Goal: Task Accomplishment & Management: Complete application form

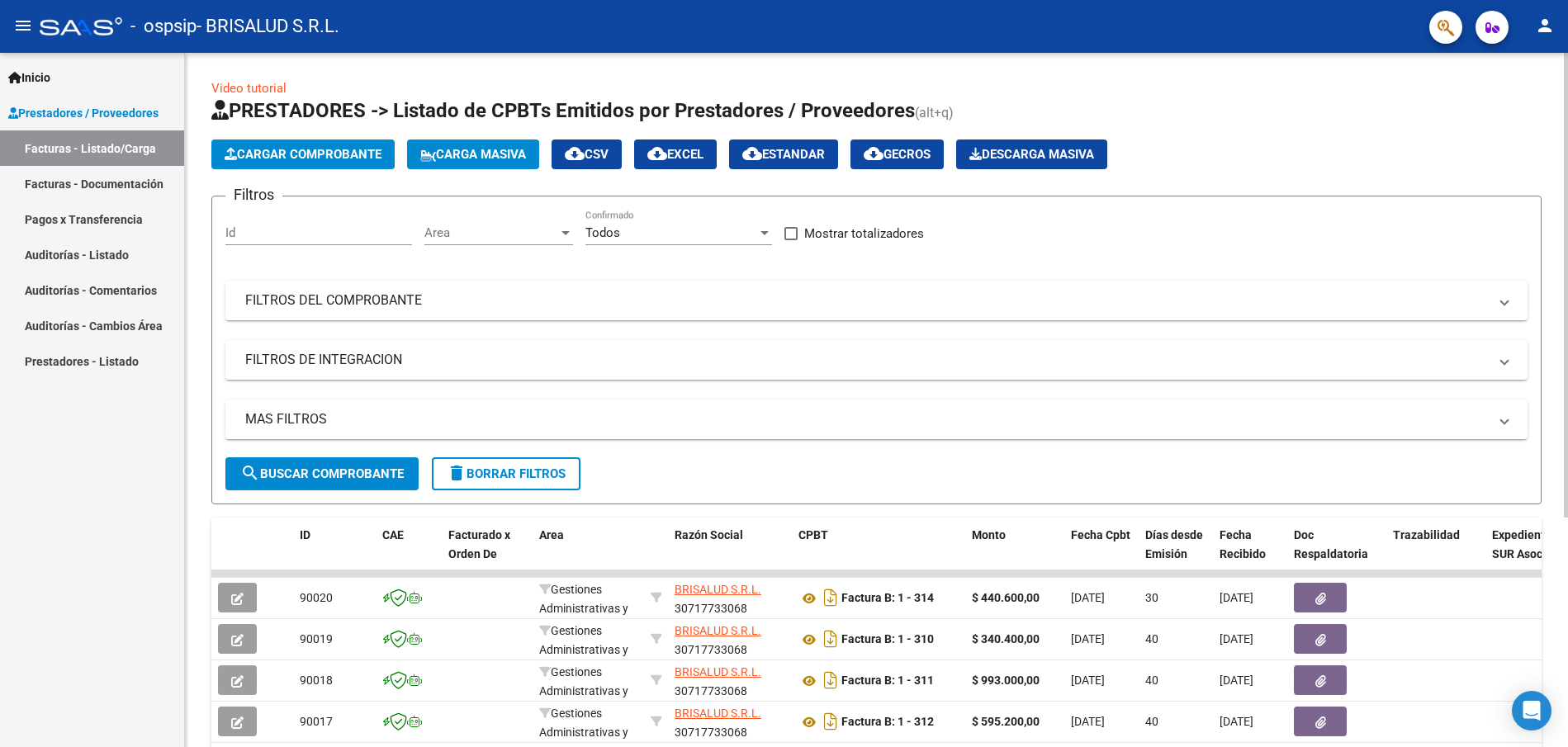
click at [308, 153] on span "Cargar Comprobante" at bounding box center [303, 154] width 157 height 15
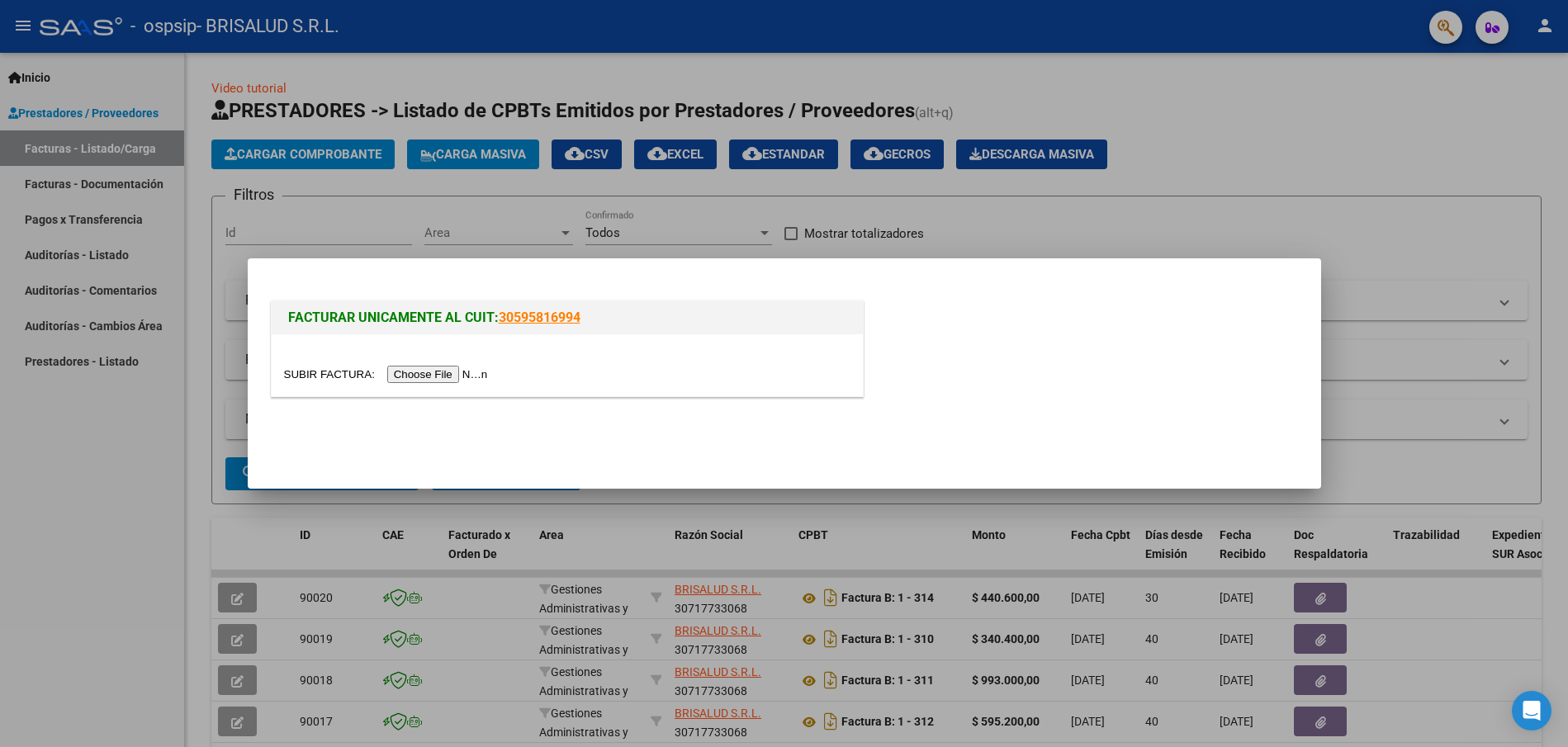
click at [431, 374] on input "file" at bounding box center [389, 374] width 209 height 18
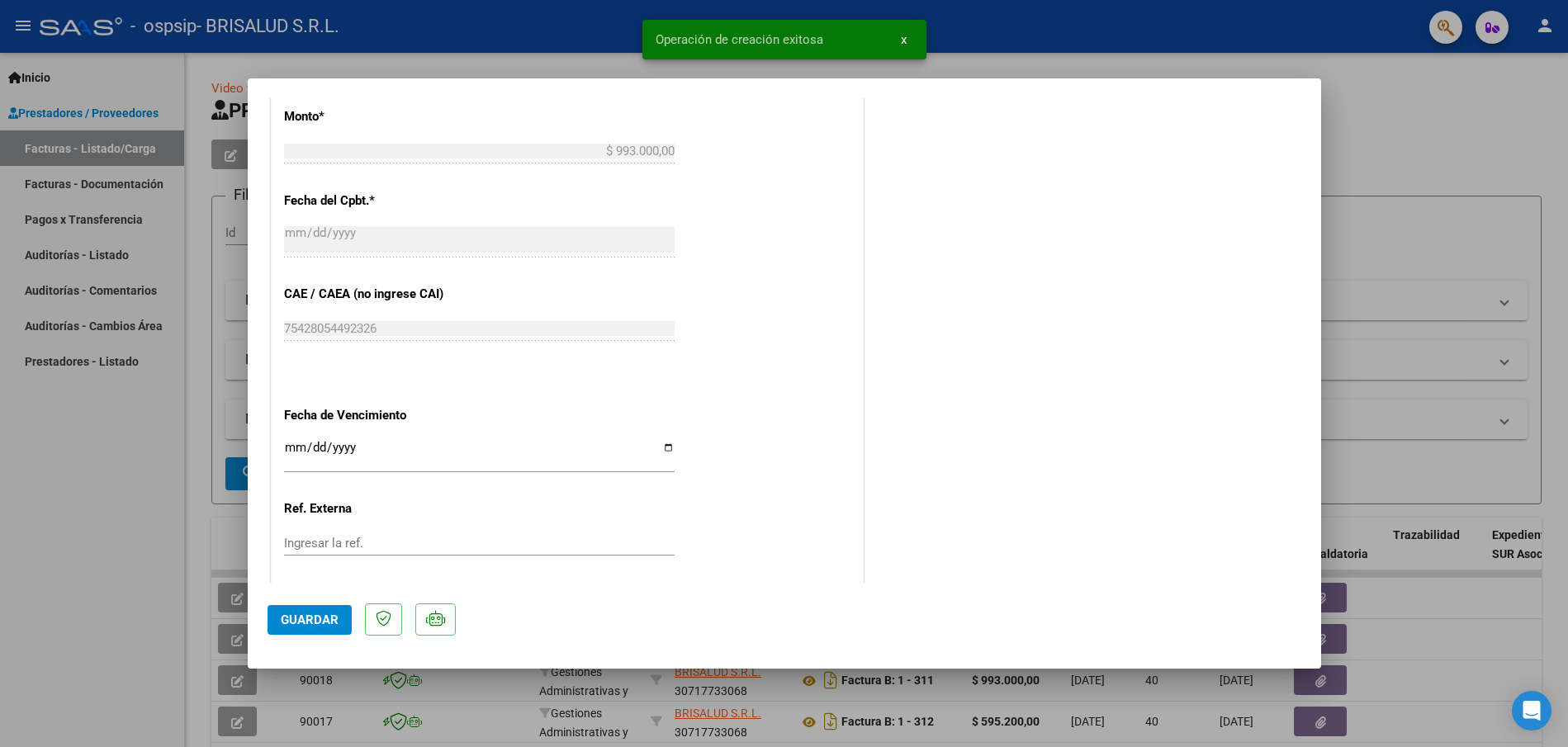
scroll to position [749, 0]
click at [377, 435] on div "Ingresar la fecha" at bounding box center [480, 452] width 390 height 35
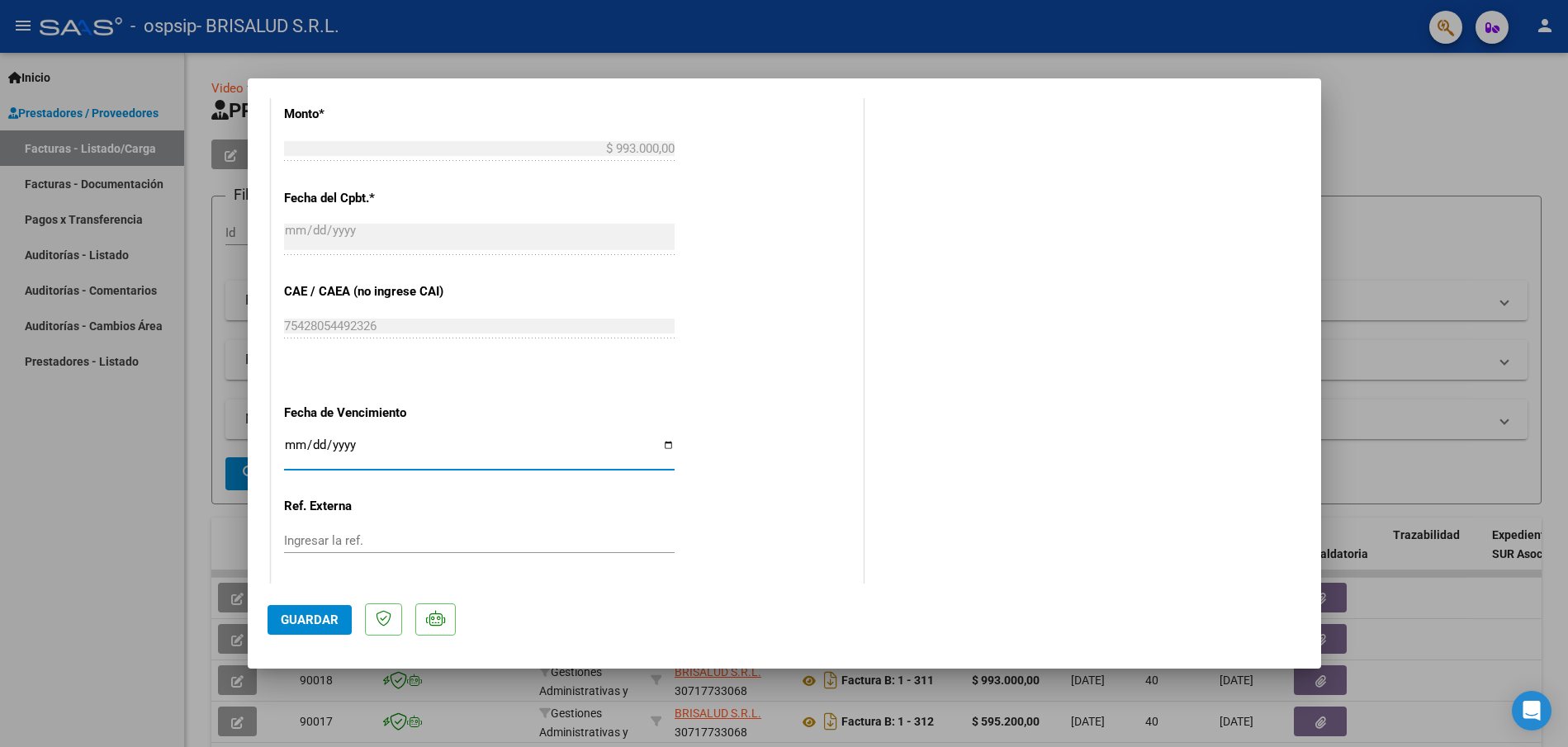
click at [670, 444] on input "Ingresar la fecha" at bounding box center [480, 452] width 390 height 26
type input "[DATE]"
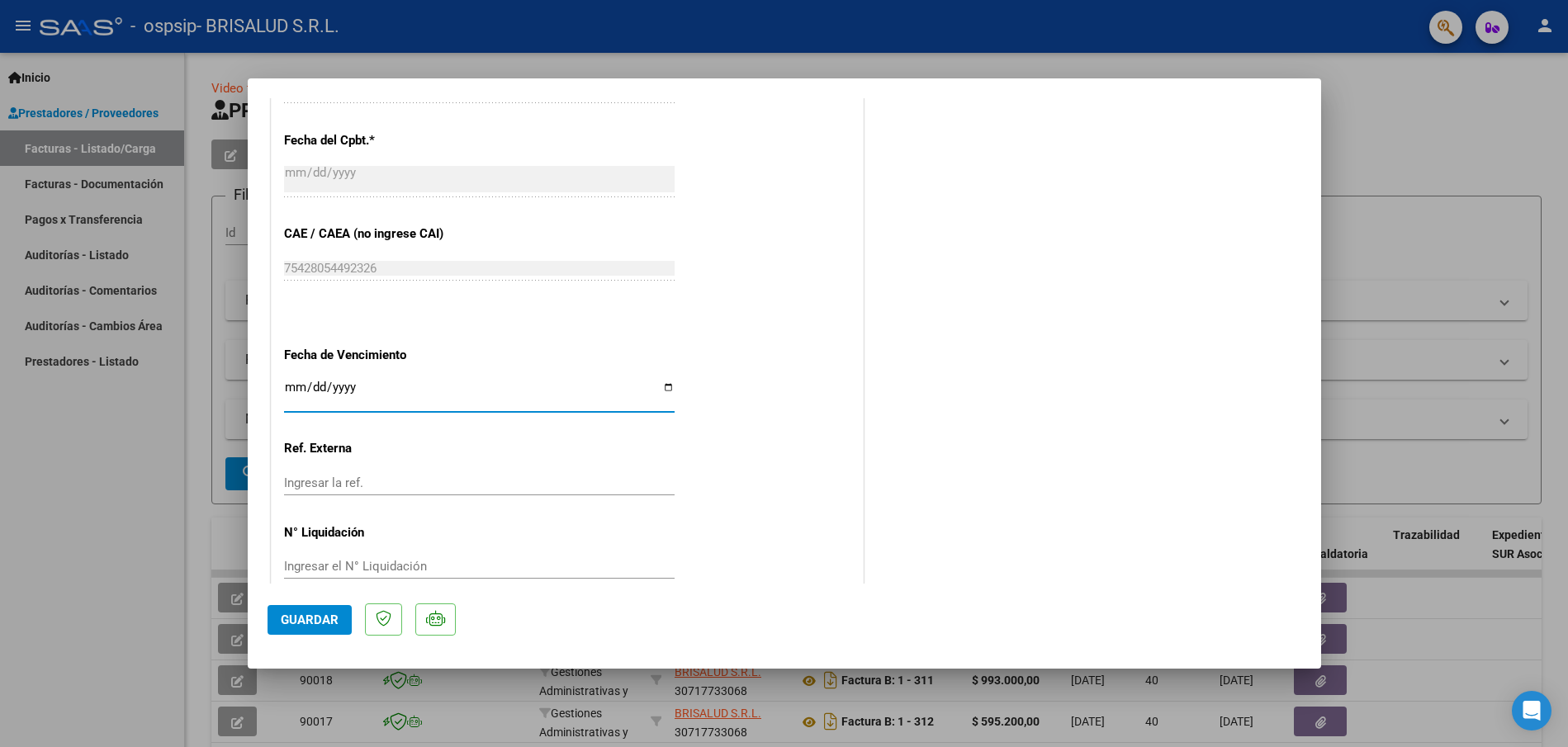
scroll to position [833, 0]
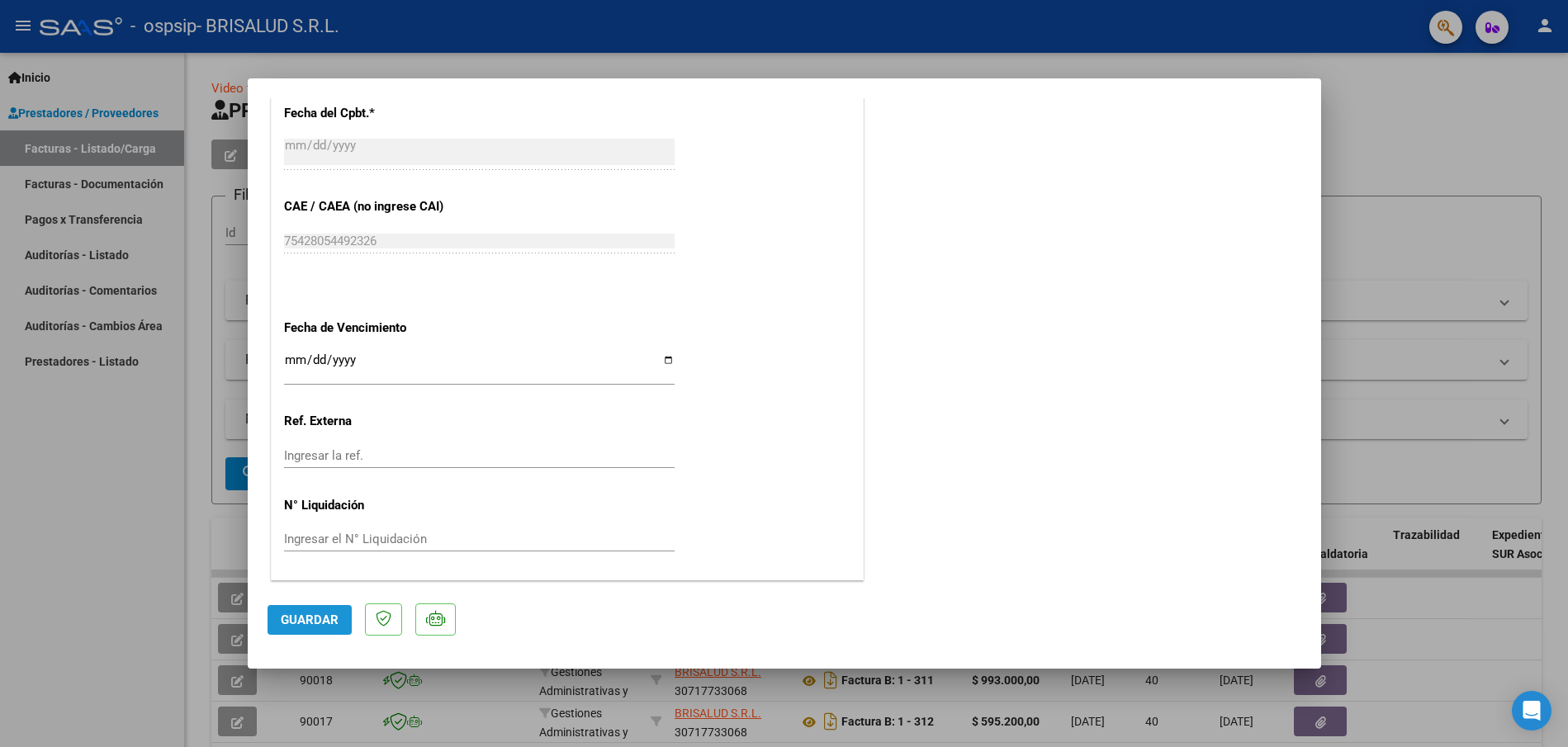
click at [330, 622] on span "Guardar" at bounding box center [310, 620] width 58 height 15
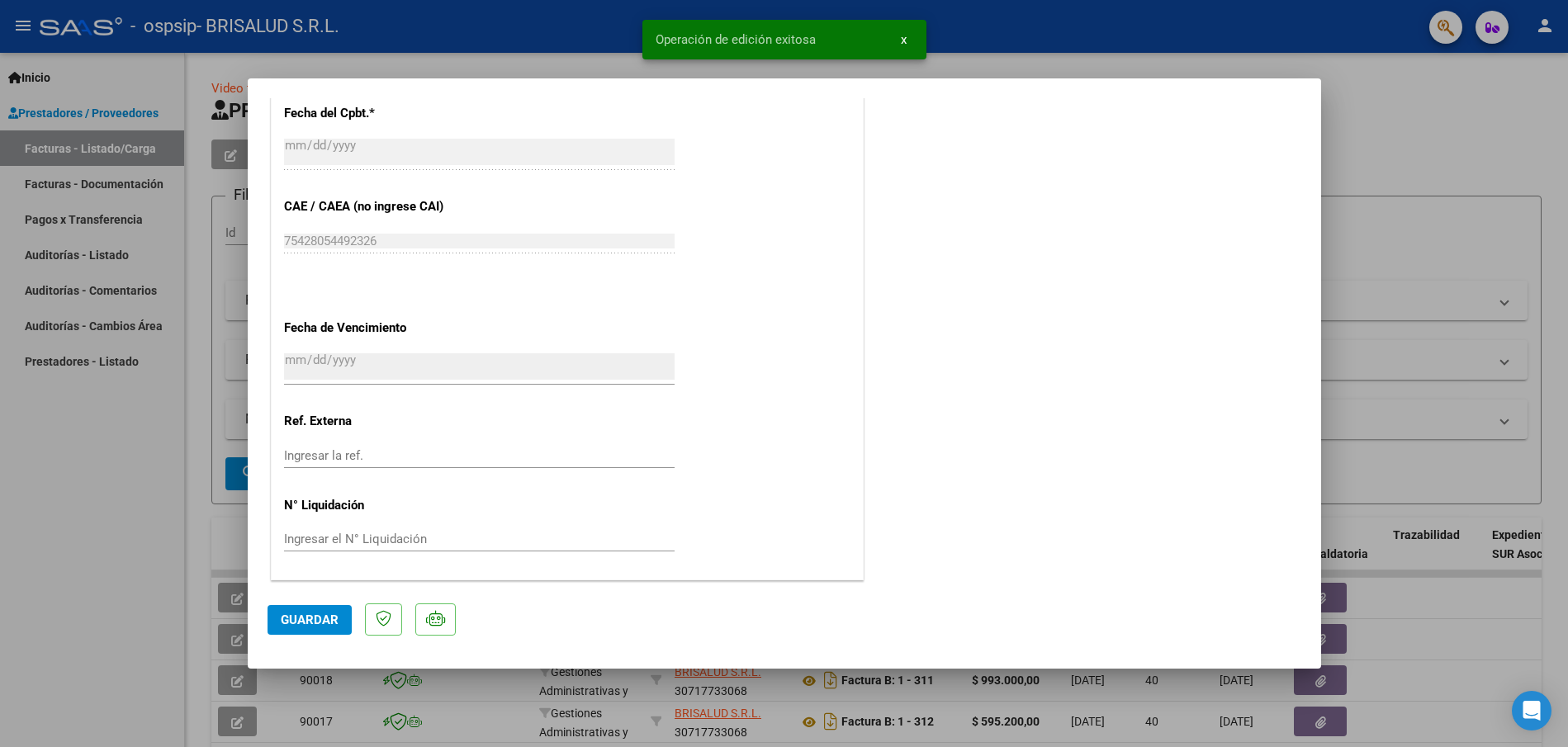
scroll to position [0, 0]
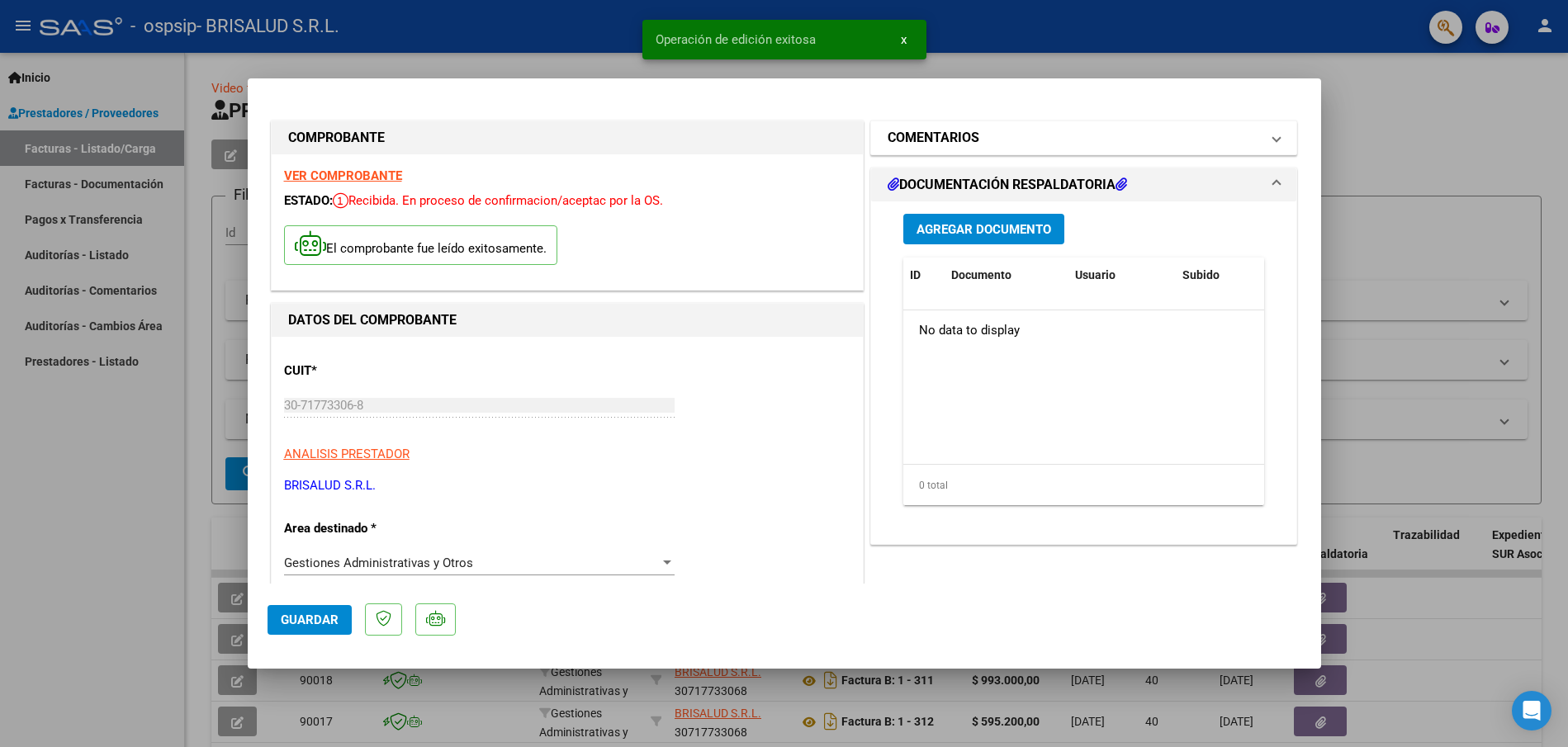
click at [953, 139] on h1 "COMENTARIOS" at bounding box center [933, 138] width 92 height 20
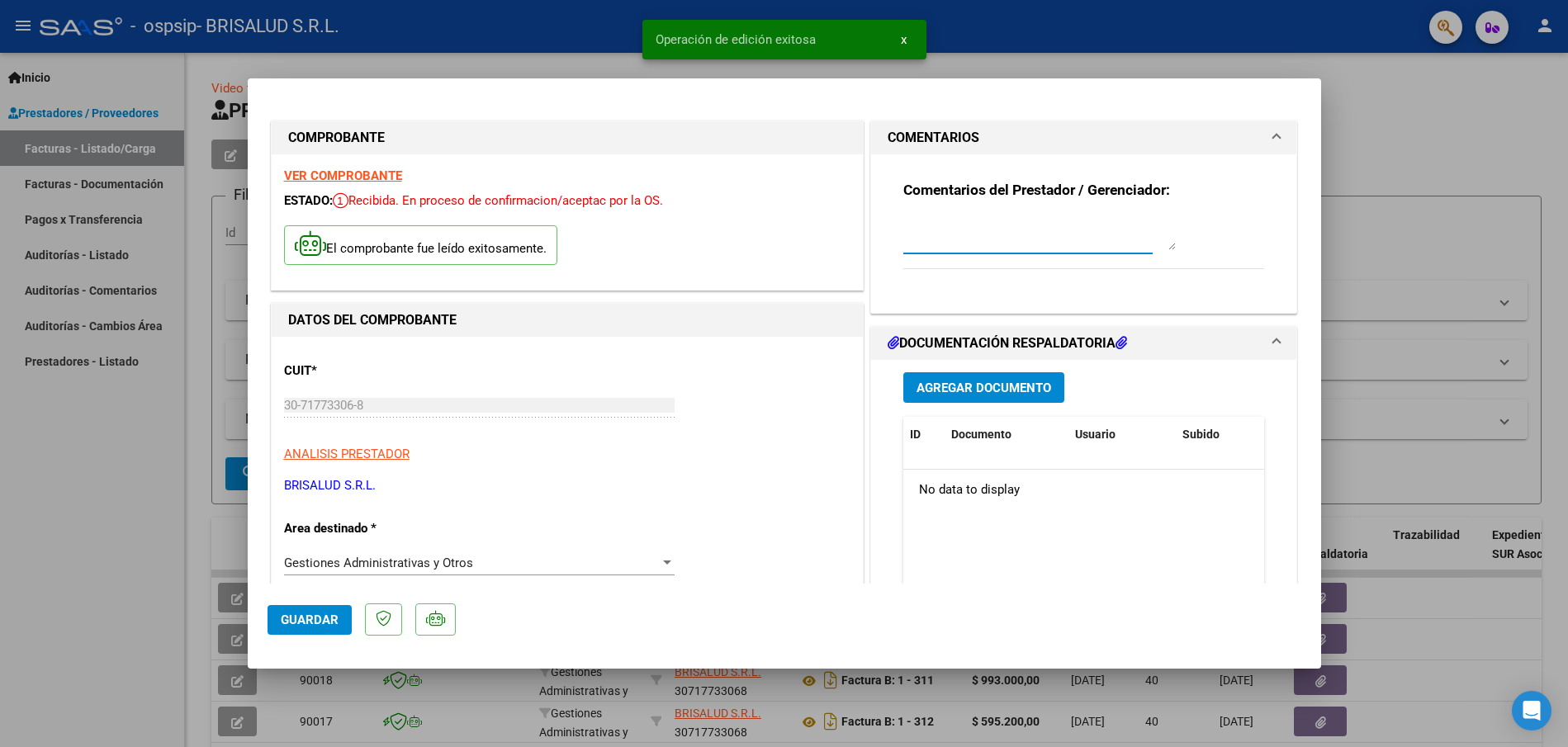
click at [951, 241] on textarea at bounding box center [1039, 234] width 272 height 33
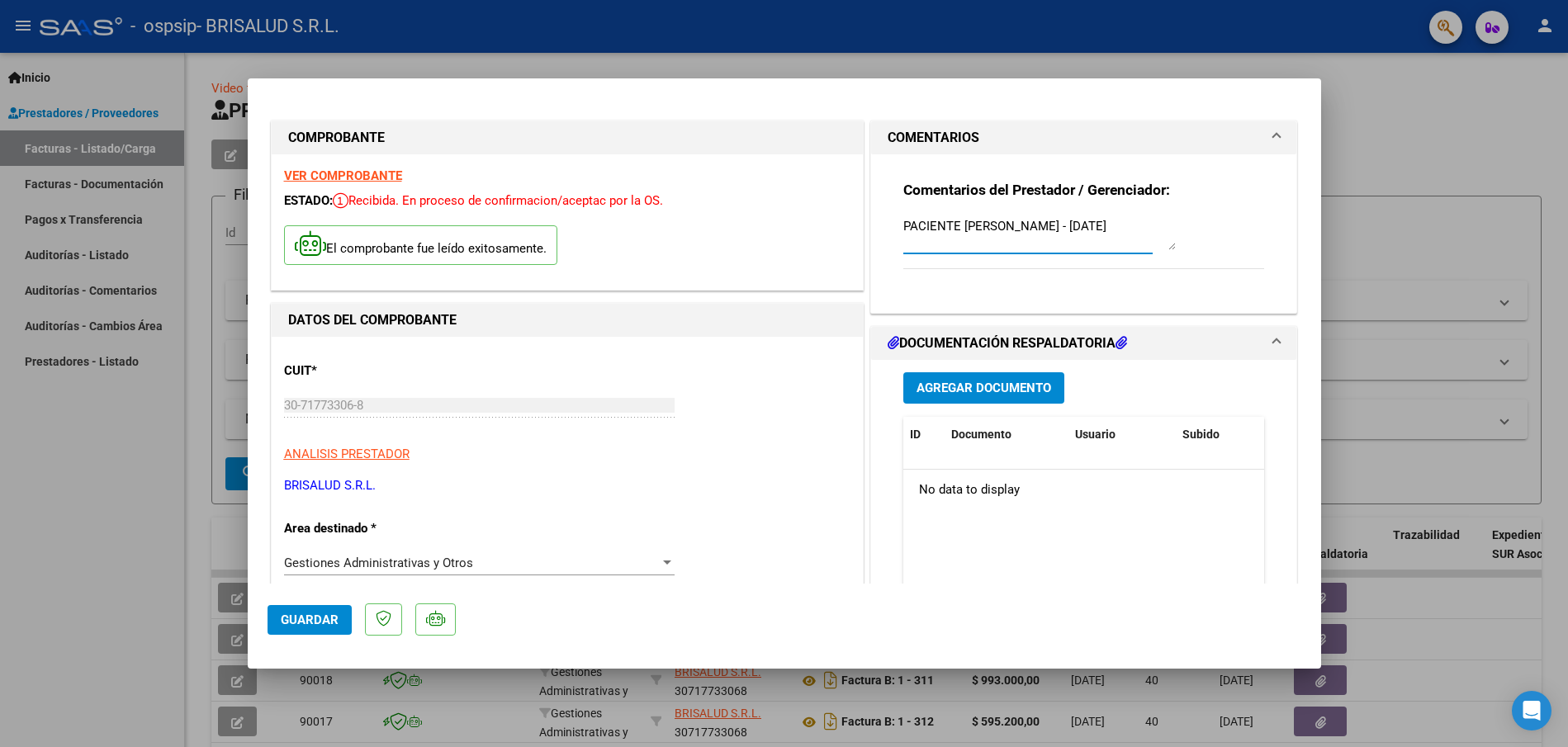
type textarea "PACIENTE [PERSON_NAME] - [DATE]"
click at [990, 388] on span "Agregar Documento" at bounding box center [983, 389] width 135 height 15
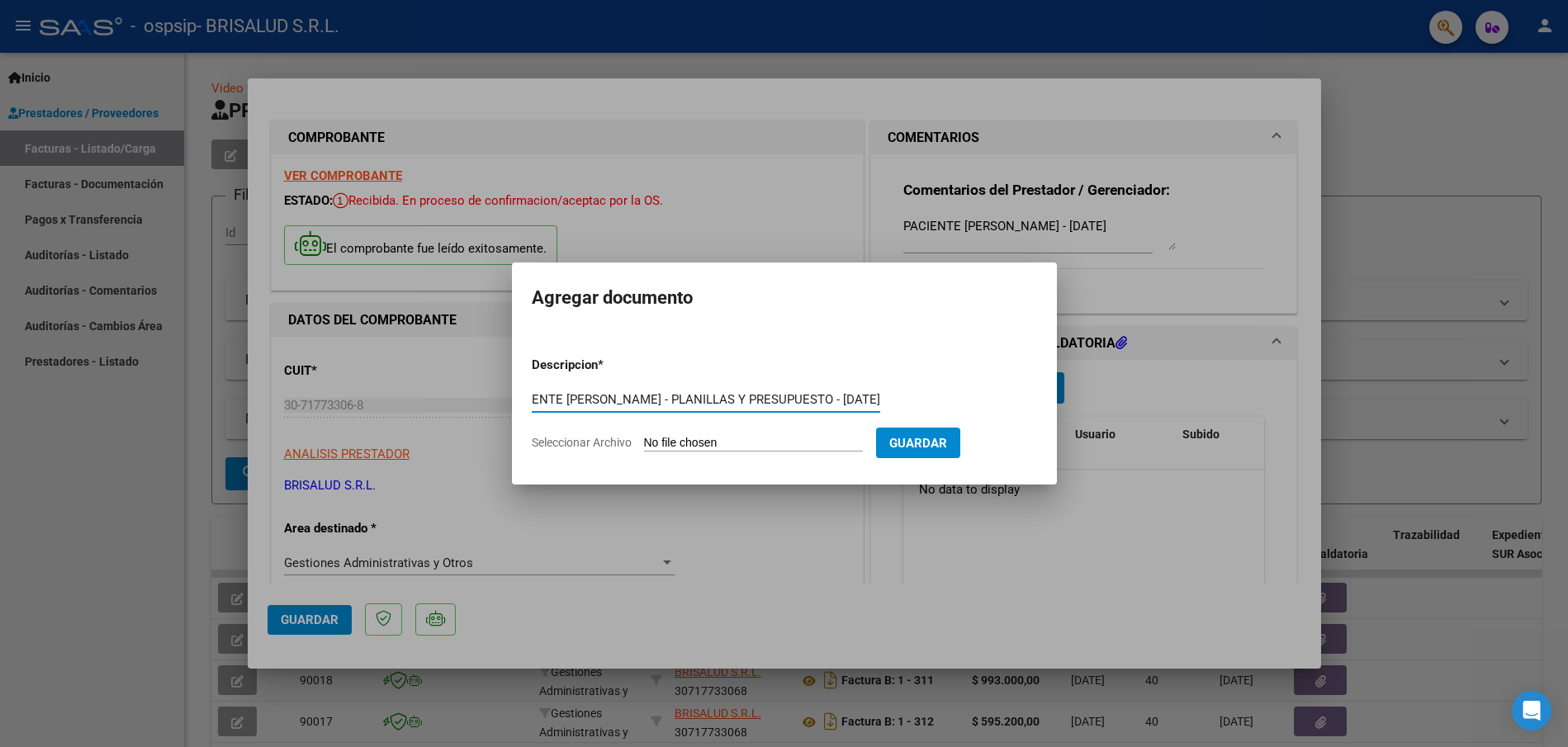
scroll to position [0, 88]
drag, startPoint x: 877, startPoint y: 398, endPoint x: 597, endPoint y: 395, distance: 280.0
click at [597, 395] on input "PACIENTE [PERSON_NAME] - PLANILLAS Y PRESUPUESTO - [DATE]" at bounding box center [705, 400] width 349 height 15
type input "PACIENTE [PERSON_NAME] - PLANILLAS Y PRESUPUESTO - [DATE]"
click at [880, 400] on app-form-text-field "Descripcion * PACIENTE [PERSON_NAME] Y PRESUPUESTO - [DATE] Escriba aquí una de…" at bounding box center [712, 382] width 362 height 49
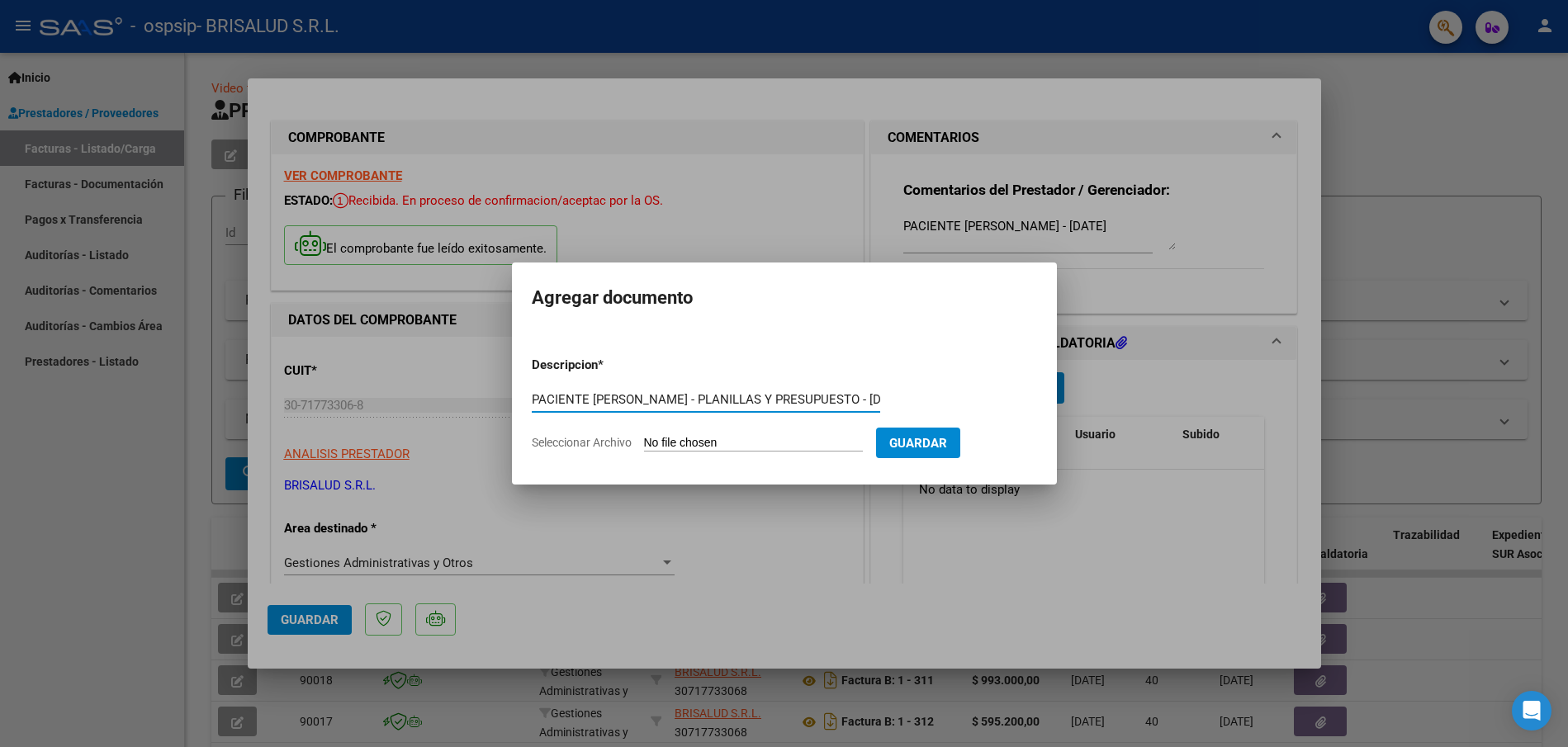
scroll to position [0, 89]
drag, startPoint x: 533, startPoint y: 403, endPoint x: 900, endPoint y: 428, distance: 367.9
click at [900, 428] on form "Descripcion * PACIENTE [PERSON_NAME] Y PRESUPUESTO - [DATE] Escriba aquí una de…" at bounding box center [784, 404] width 506 height 121
click at [768, 441] on input "Seleccionar Archivo" at bounding box center [753, 443] width 218 height 16
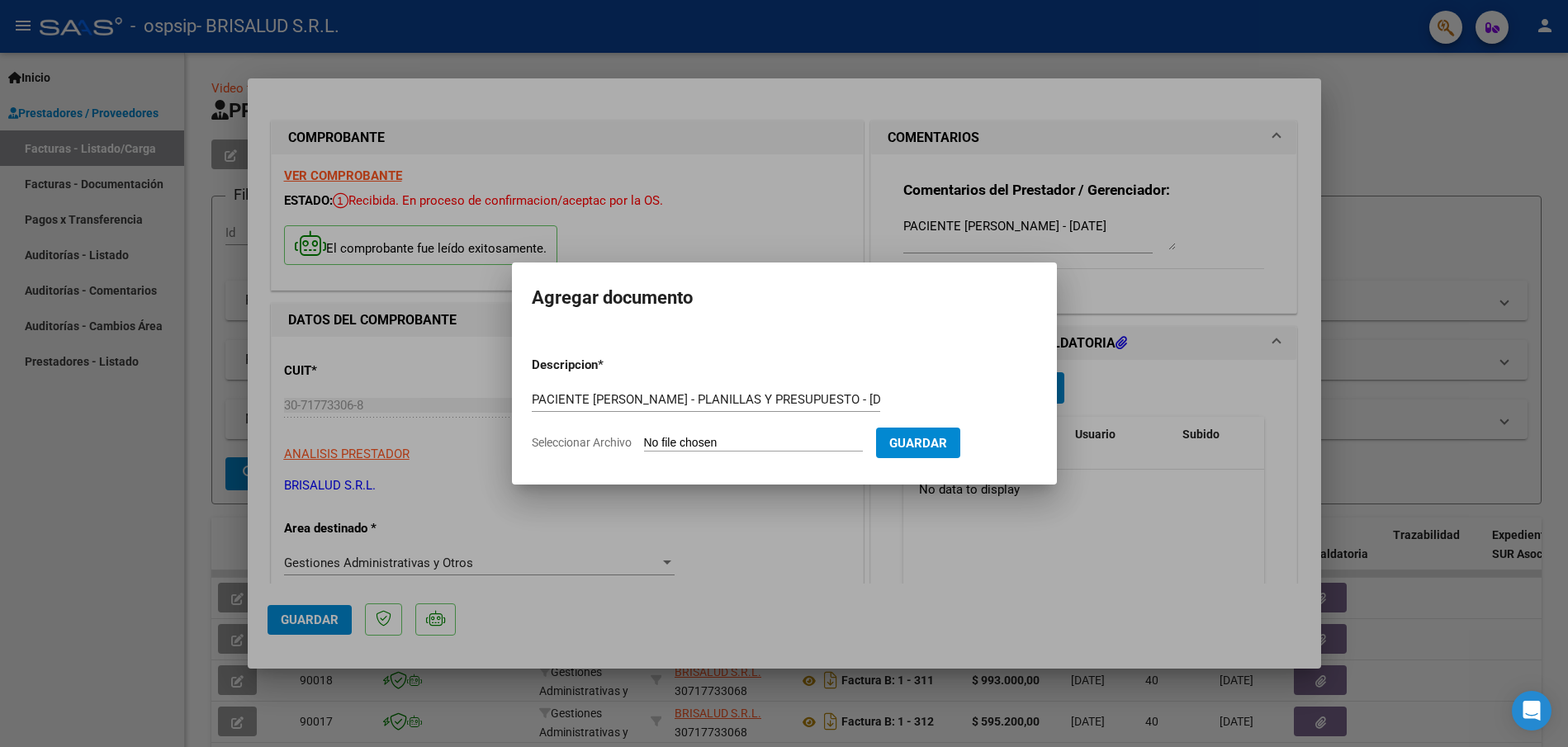
type input "C:\fakepath\[DATE] - BRISALUD_OSPSIP_GONZALEZ TOMAS_SEPTIEMBRE 25_planillas y p…"
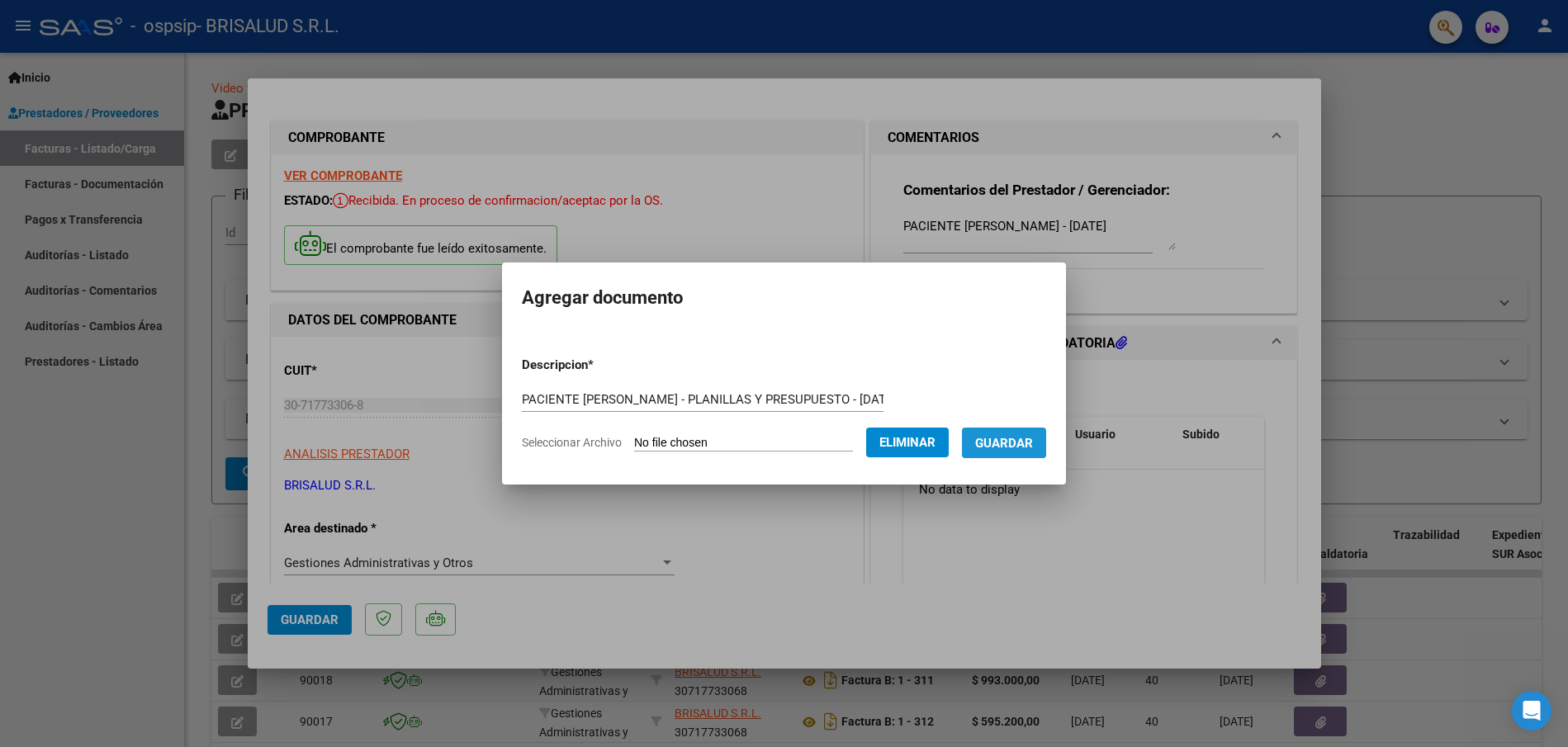
click at [1013, 442] on span "Guardar" at bounding box center [1004, 443] width 58 height 15
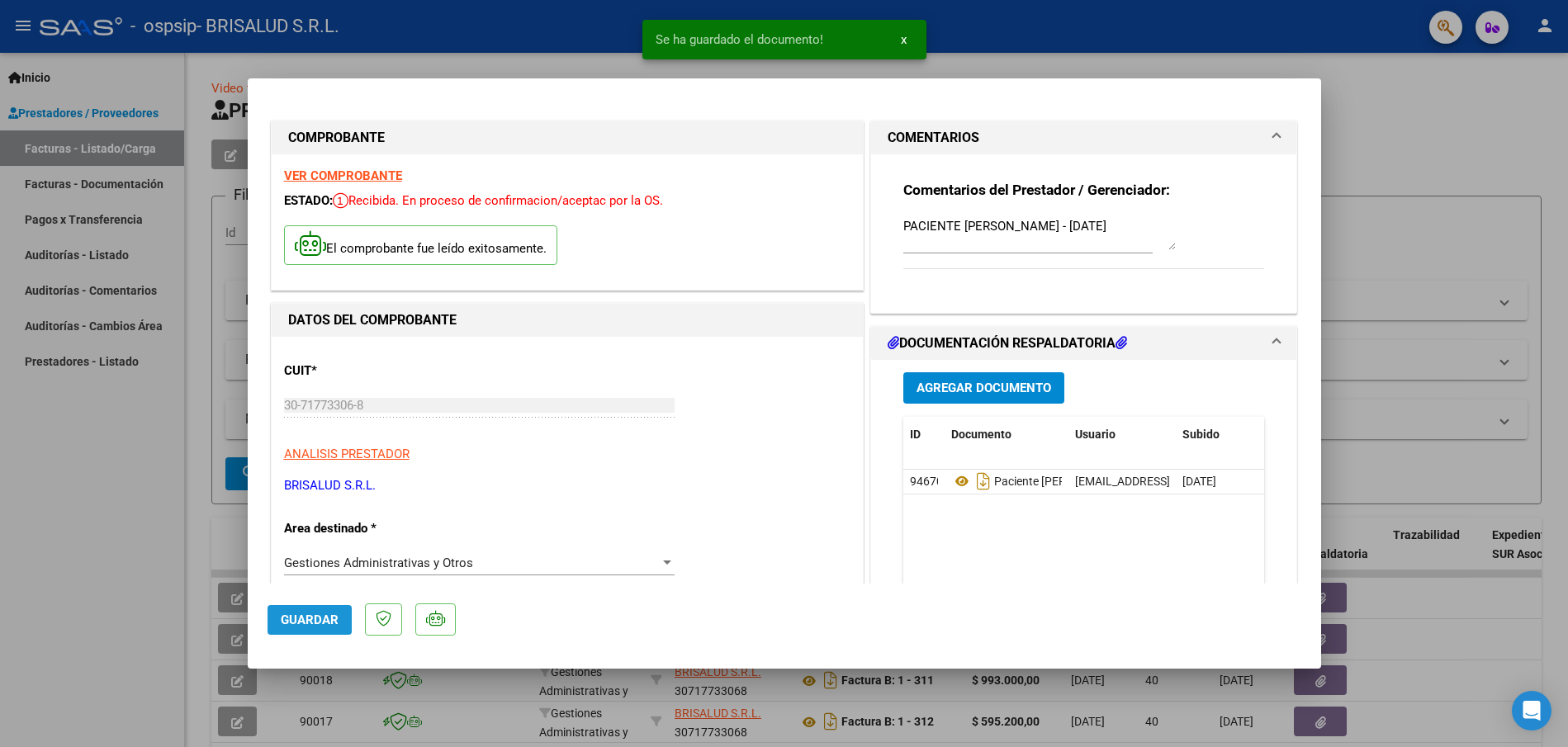
click at [322, 619] on span "Guardar" at bounding box center [310, 620] width 58 height 15
click at [333, 70] on div at bounding box center [784, 374] width 1568 height 747
type input "$ 0,00"
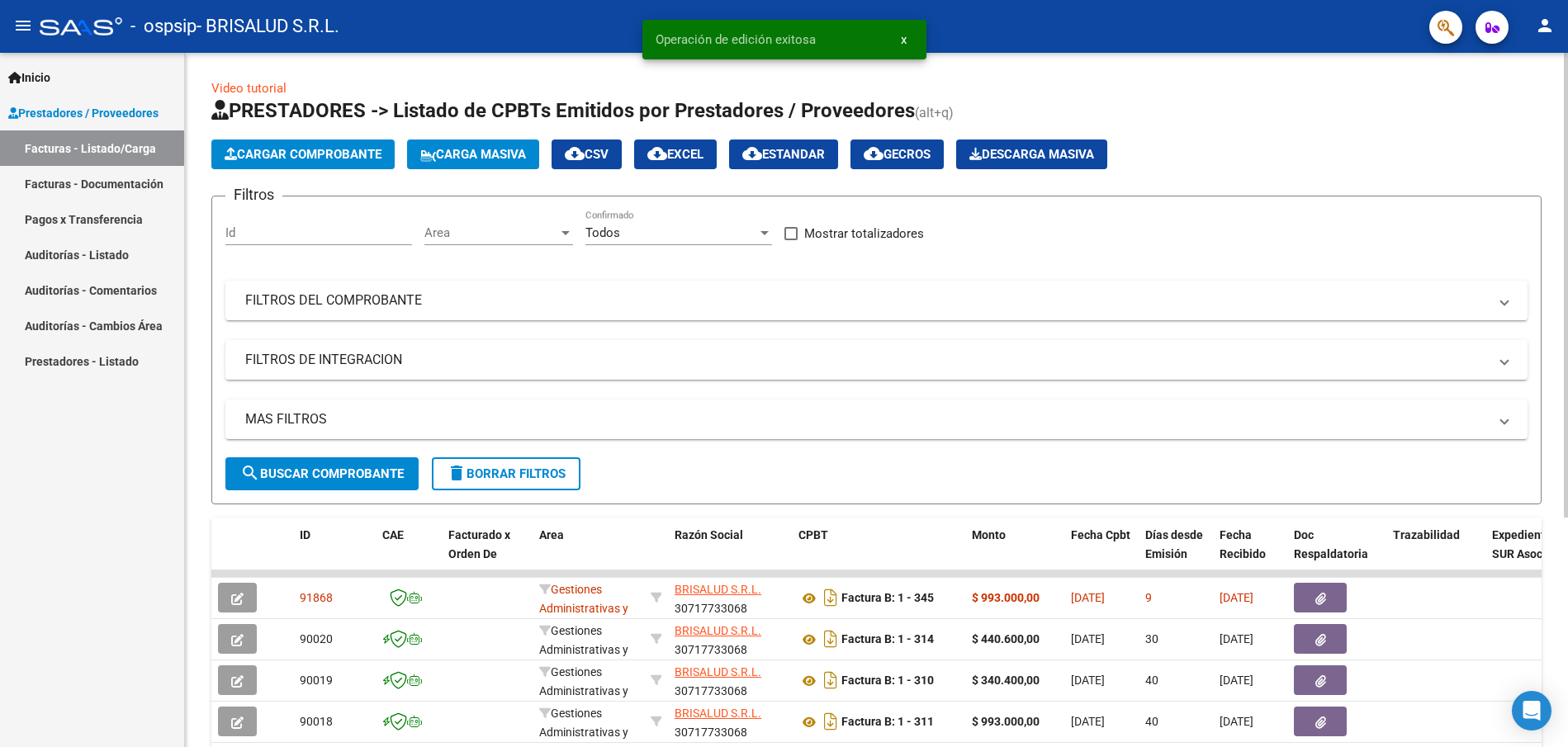
click at [296, 159] on span "Cargar Comprobante" at bounding box center [303, 154] width 157 height 15
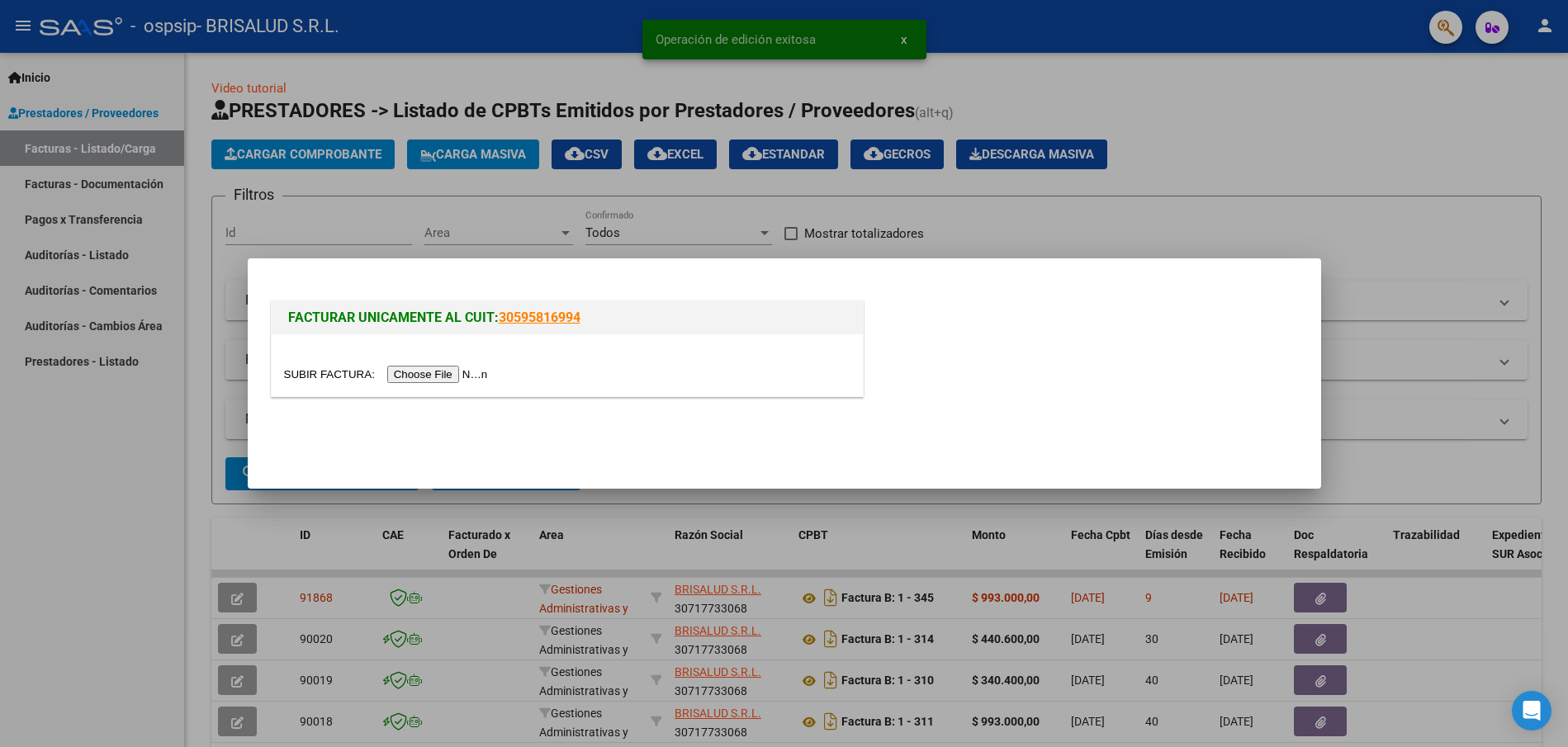
click at [449, 367] on input "file" at bounding box center [389, 374] width 209 height 18
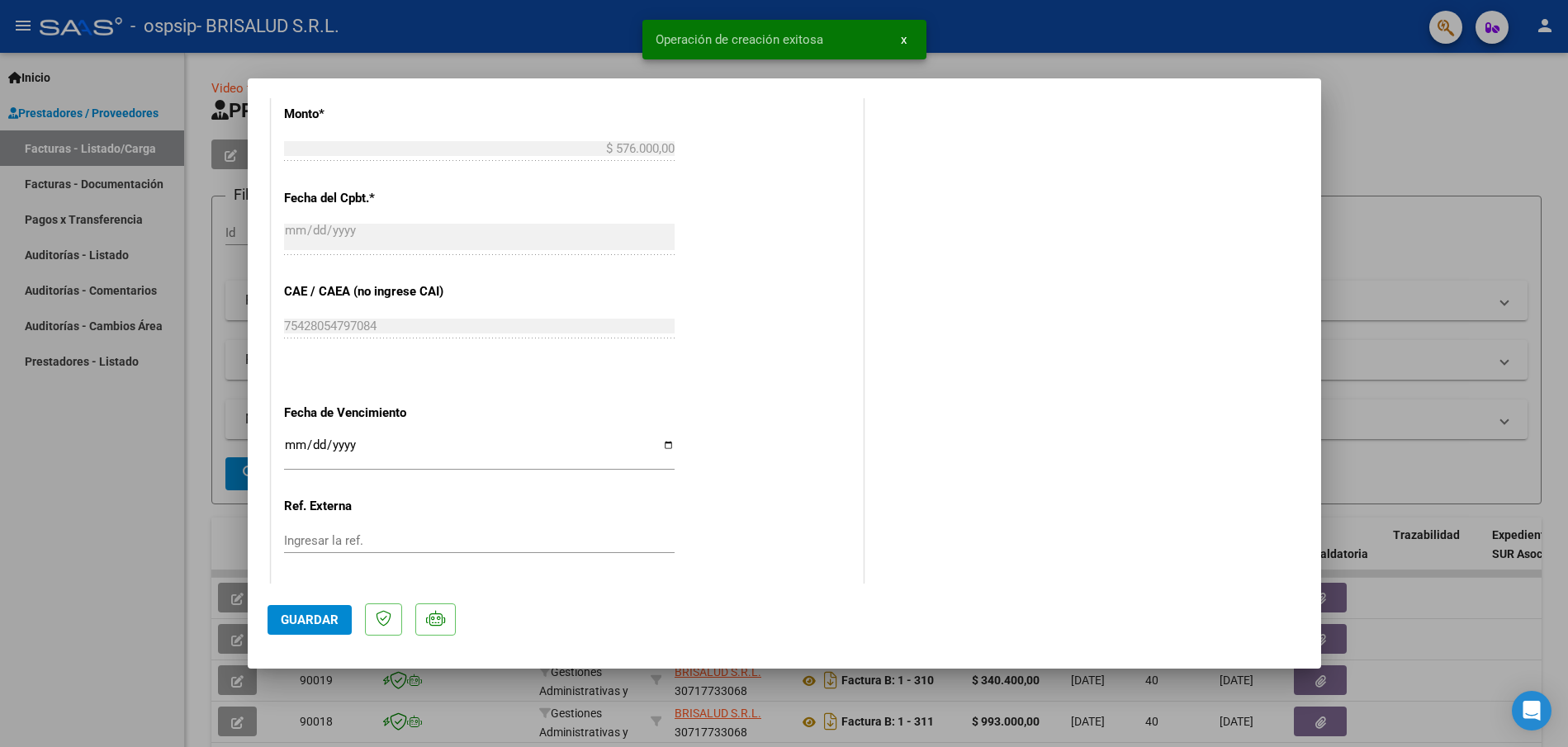
scroll to position [806, 0]
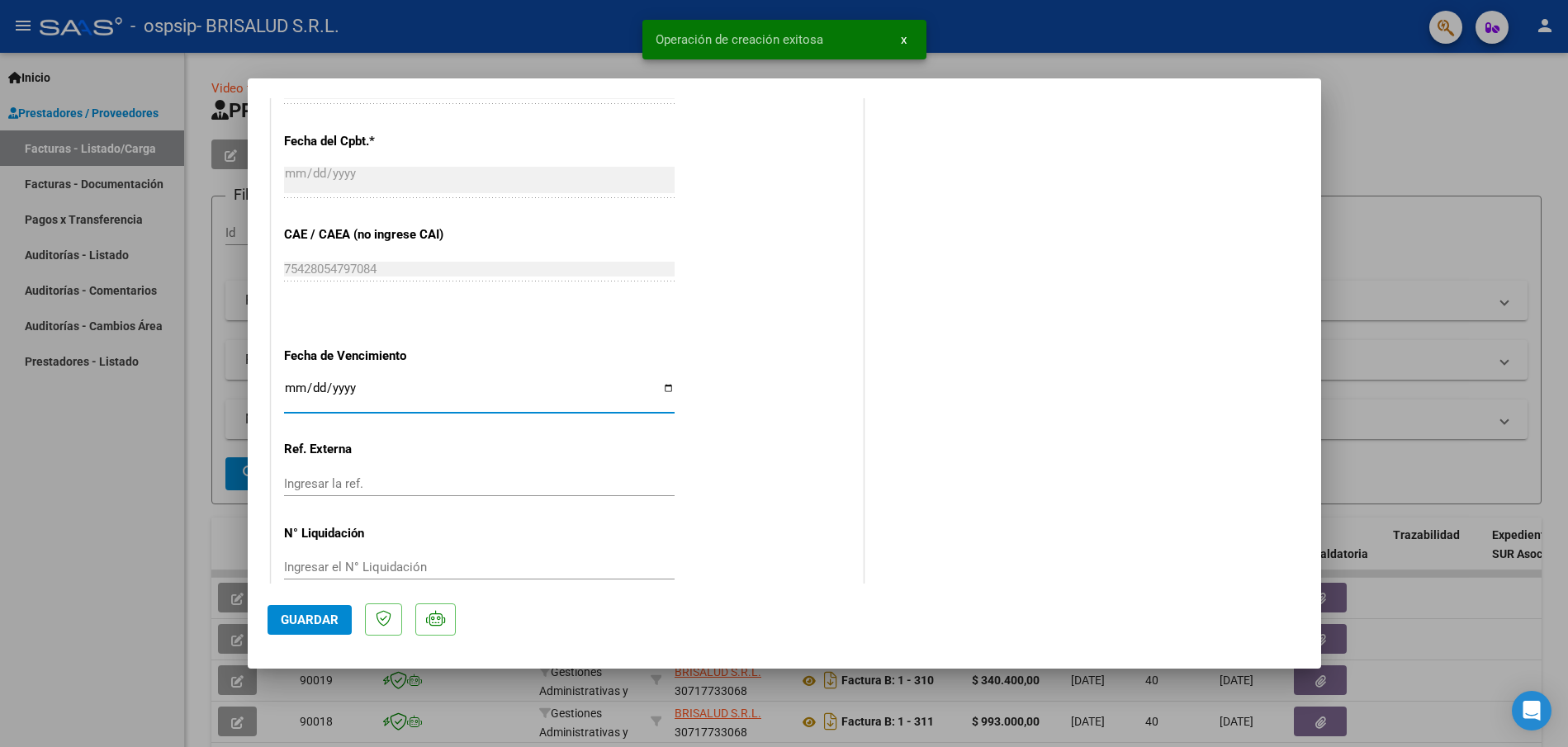
click at [671, 392] on input "Ingresar la fecha" at bounding box center [480, 395] width 390 height 26
type input "[DATE]"
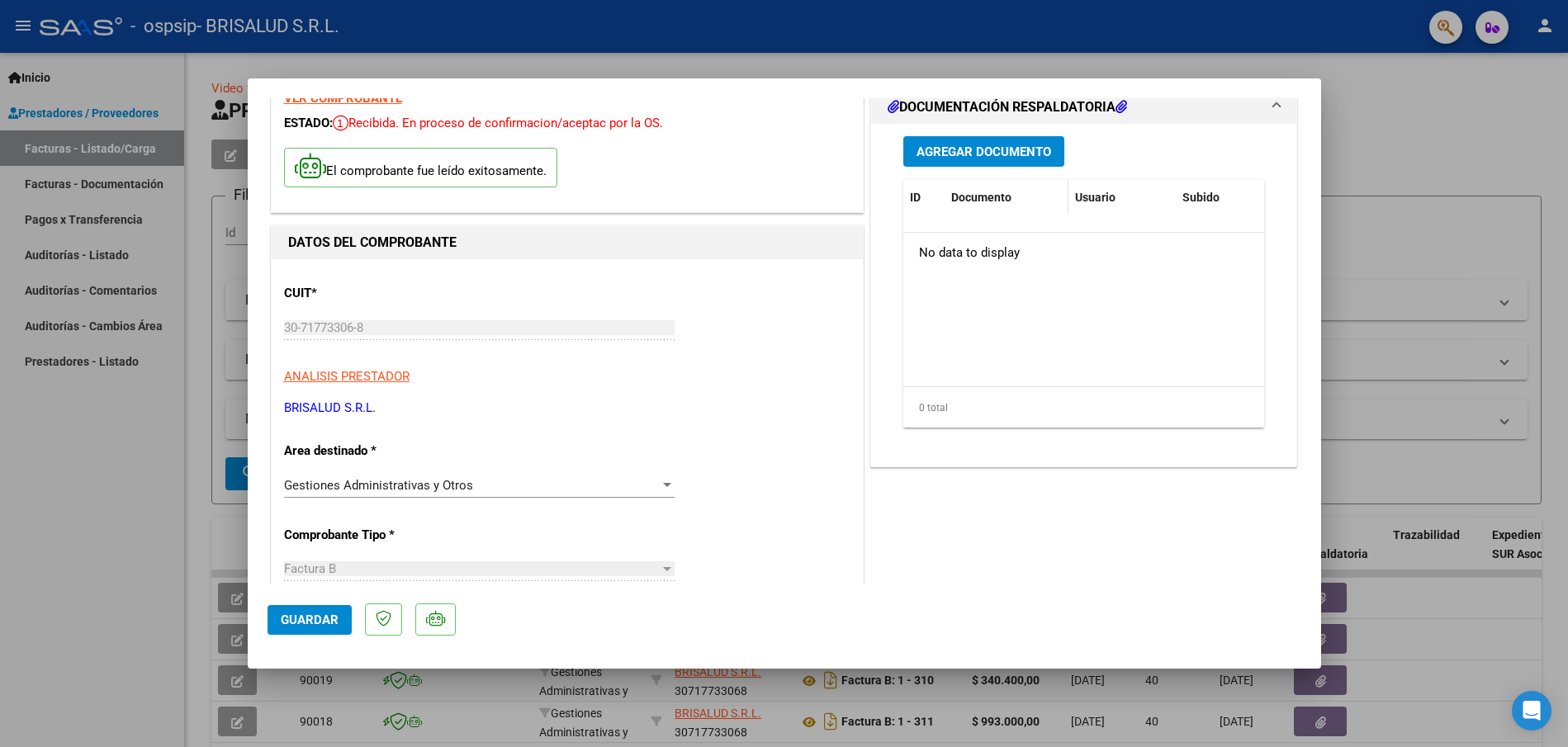
scroll to position [0, 0]
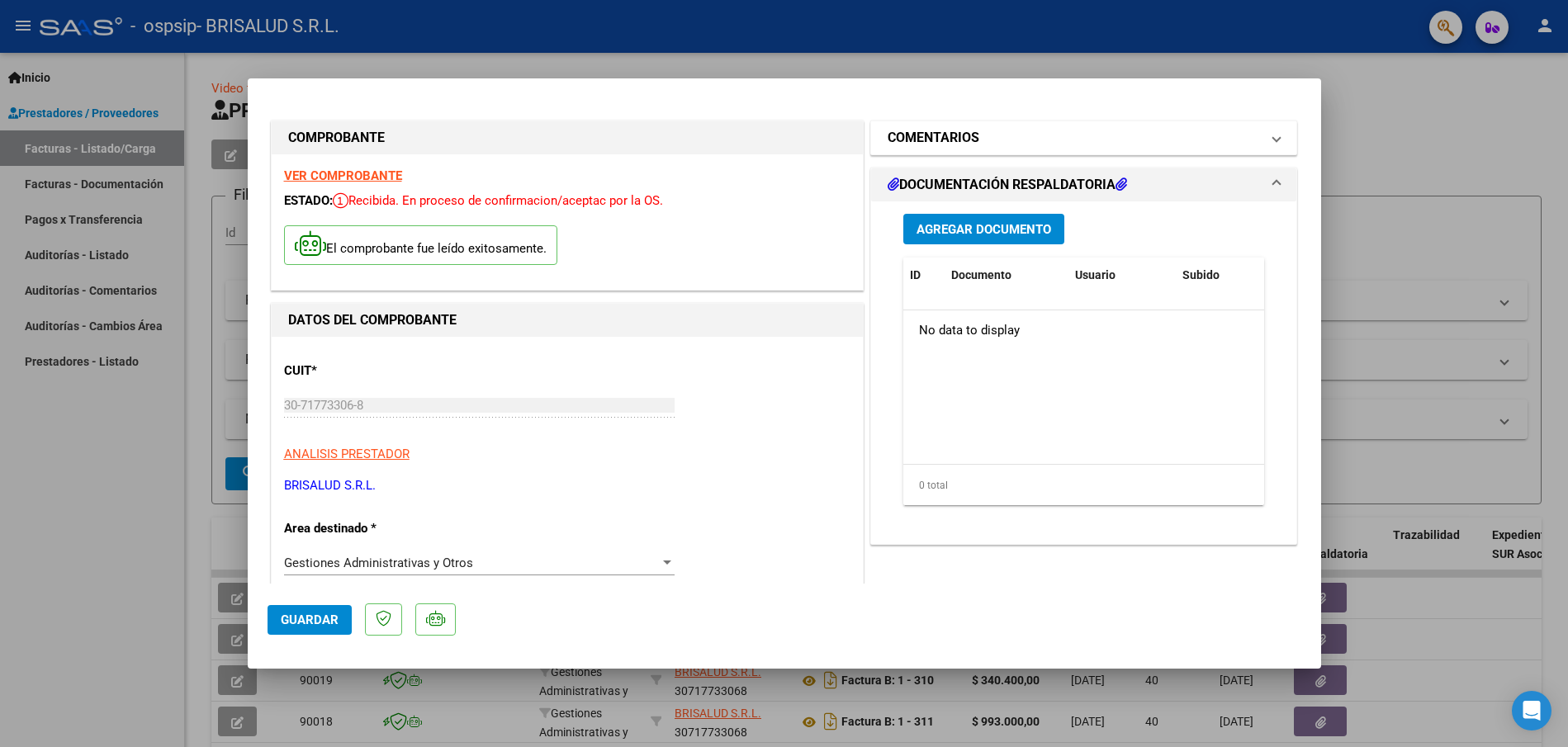
click at [961, 141] on h1 "COMENTARIOS" at bounding box center [933, 138] width 92 height 20
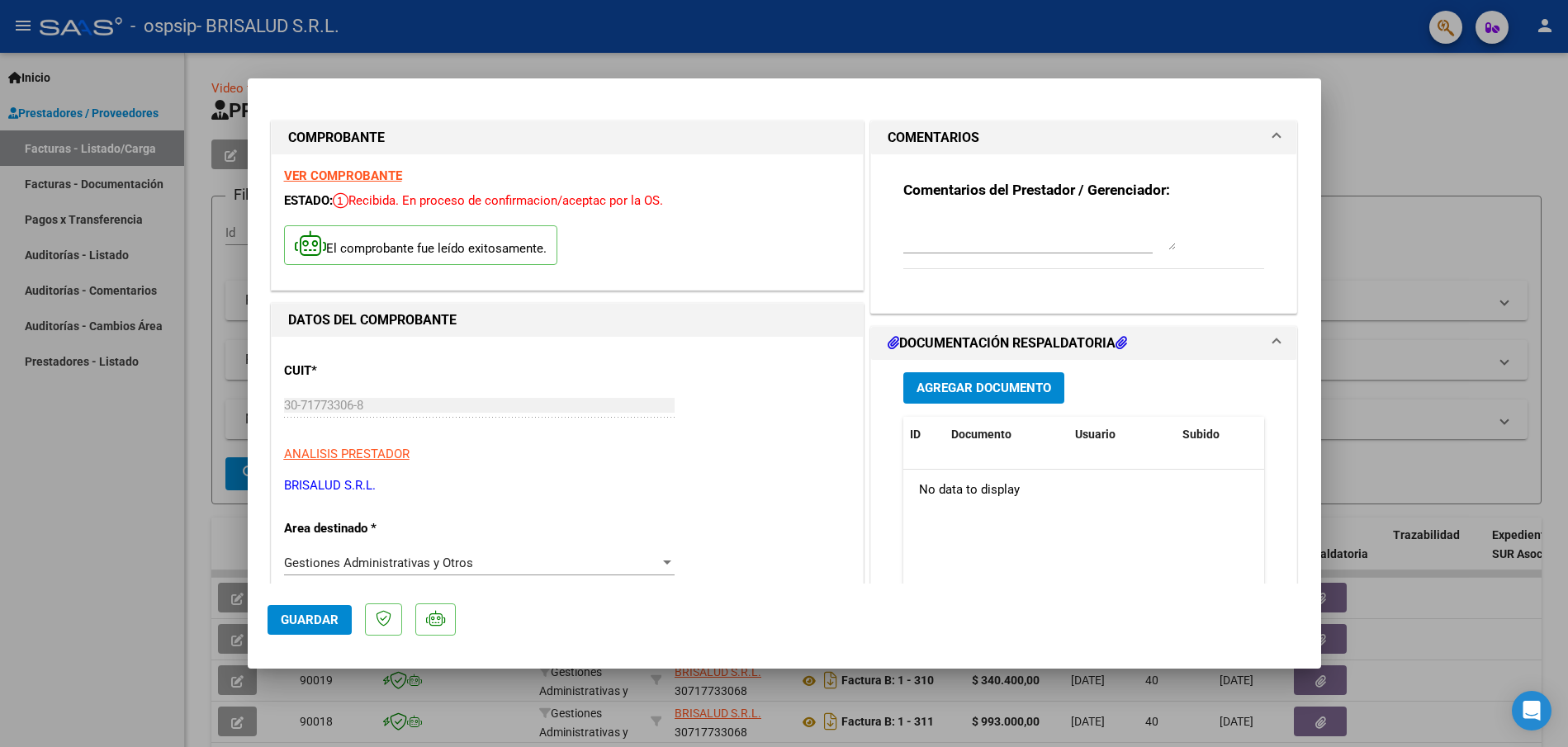
click at [945, 245] on textarea at bounding box center [1039, 234] width 272 height 33
type textarea "PACIENTE [PERSON_NAME] - [DATE]"
click at [990, 387] on span "Agregar Documento" at bounding box center [983, 389] width 135 height 15
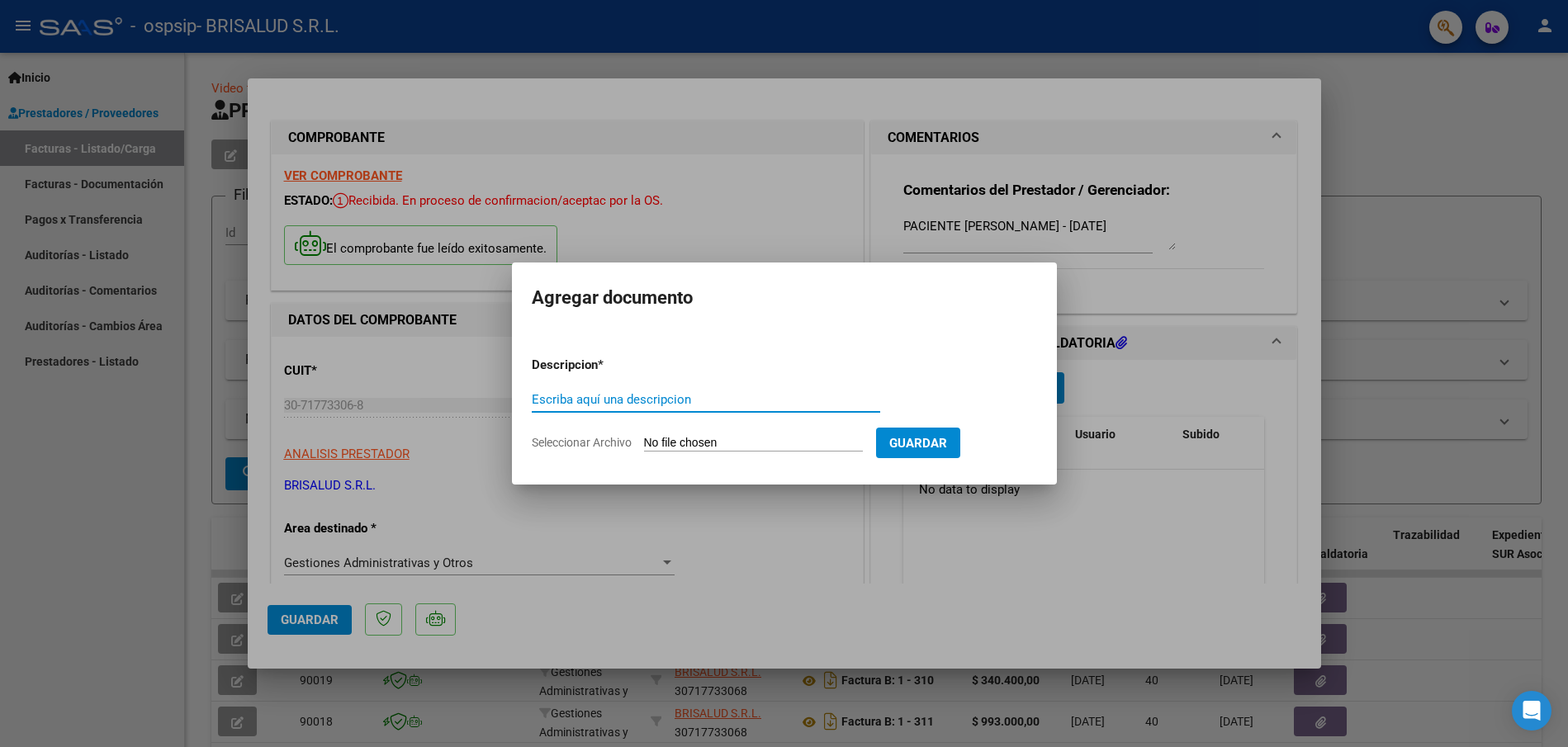
paste input "PACIENTE [PERSON_NAME] - PLANILLAS Y PRESUPUESTO - [DATE]"
click at [603, 401] on input "PACIENTE [PERSON_NAME] - PLANILLAS Y PRESUPUESTO - [DATE]" at bounding box center [705, 400] width 349 height 15
drag, startPoint x: 608, startPoint y: 402, endPoint x: 591, endPoint y: 397, distance: 17.7
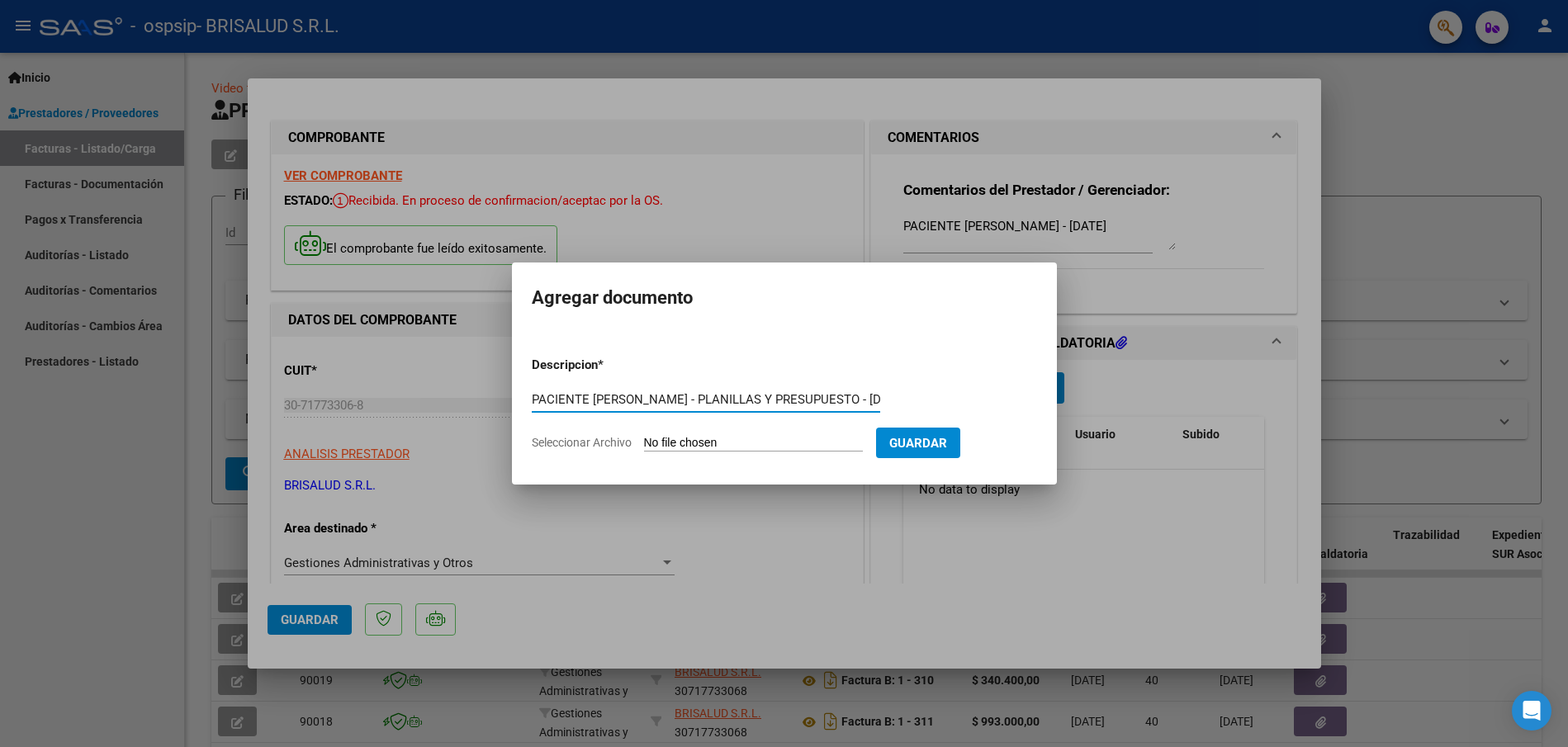
click at [591, 397] on input "PACIENTE [PERSON_NAME] - PLANILLAS Y PRESUPUESTO - [DATE]" at bounding box center [705, 400] width 349 height 15
type input "PACIENTE [PERSON_NAME] - PLANILLAS Y PRESUPUESTO - [DATE]"
click at [732, 439] on input "Seleccionar Archivo" at bounding box center [753, 443] width 218 height 16
type input "C:\fakepath\[DATE] - BRISALUD_OSPSIP_CENDALLI NORBERTO_SEPTIEMBRE 25_planillas …"
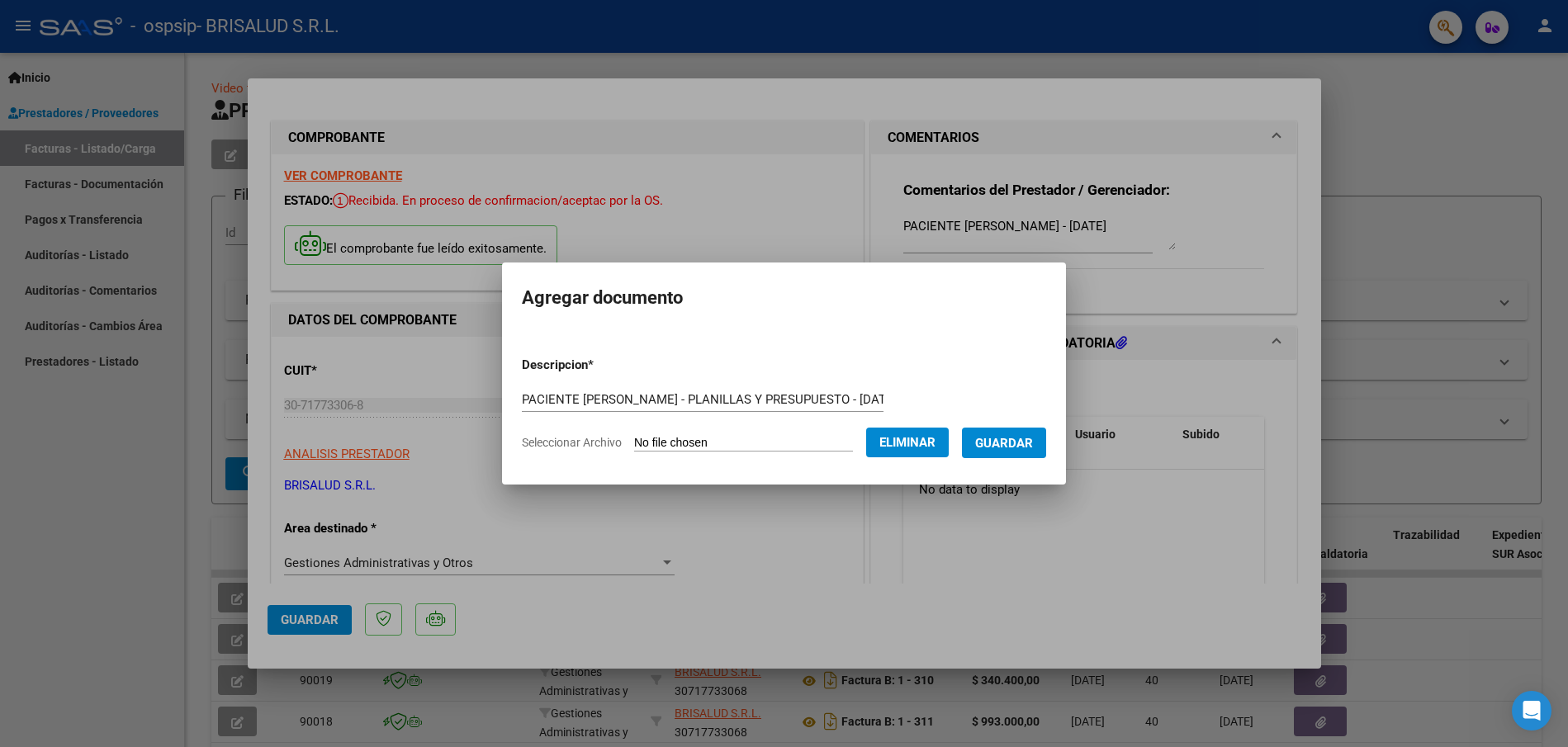
click at [1000, 439] on span "Guardar" at bounding box center [1004, 443] width 58 height 15
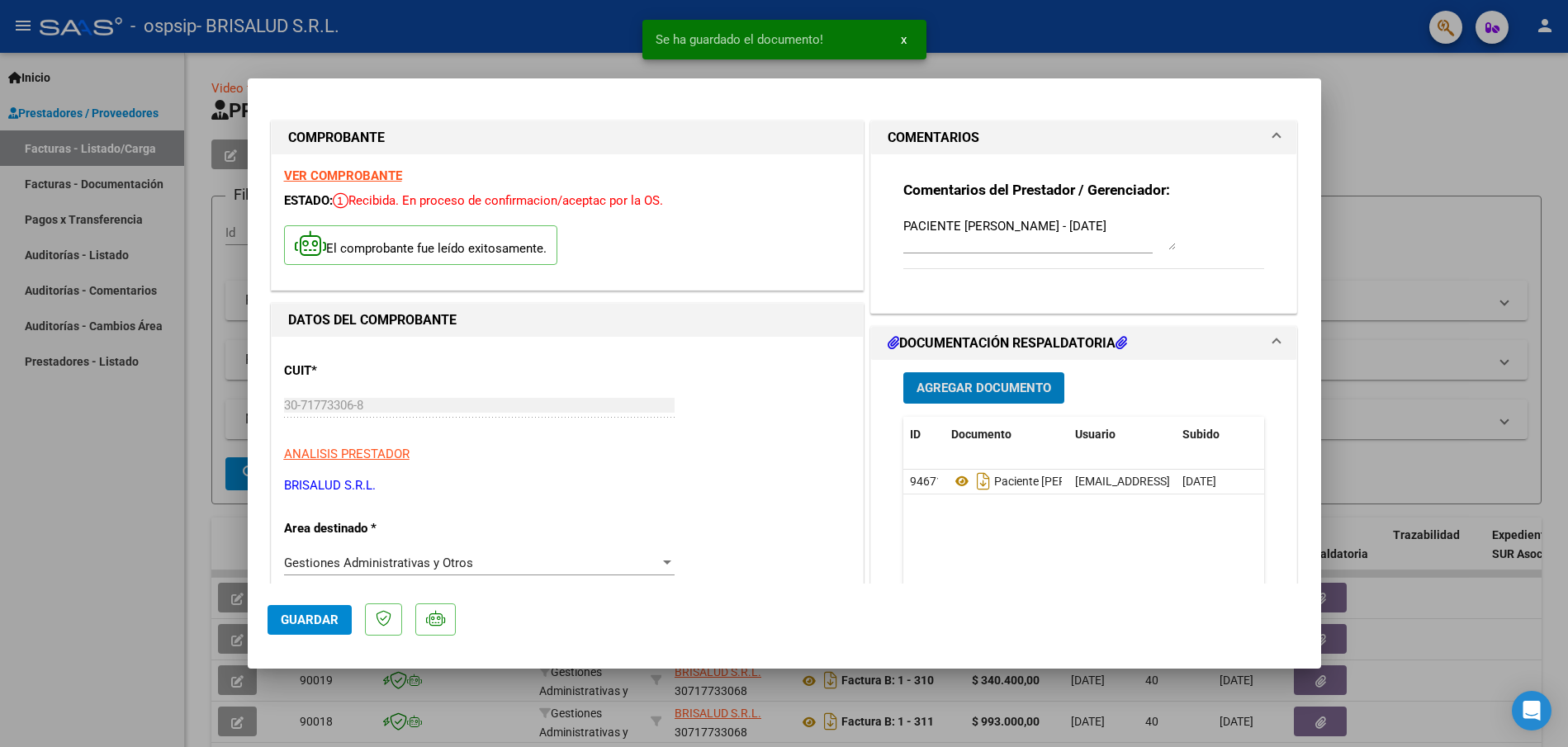
click at [313, 619] on span "Guardar" at bounding box center [310, 620] width 58 height 15
click at [283, 61] on div at bounding box center [784, 374] width 1568 height 747
type input "$ 0,00"
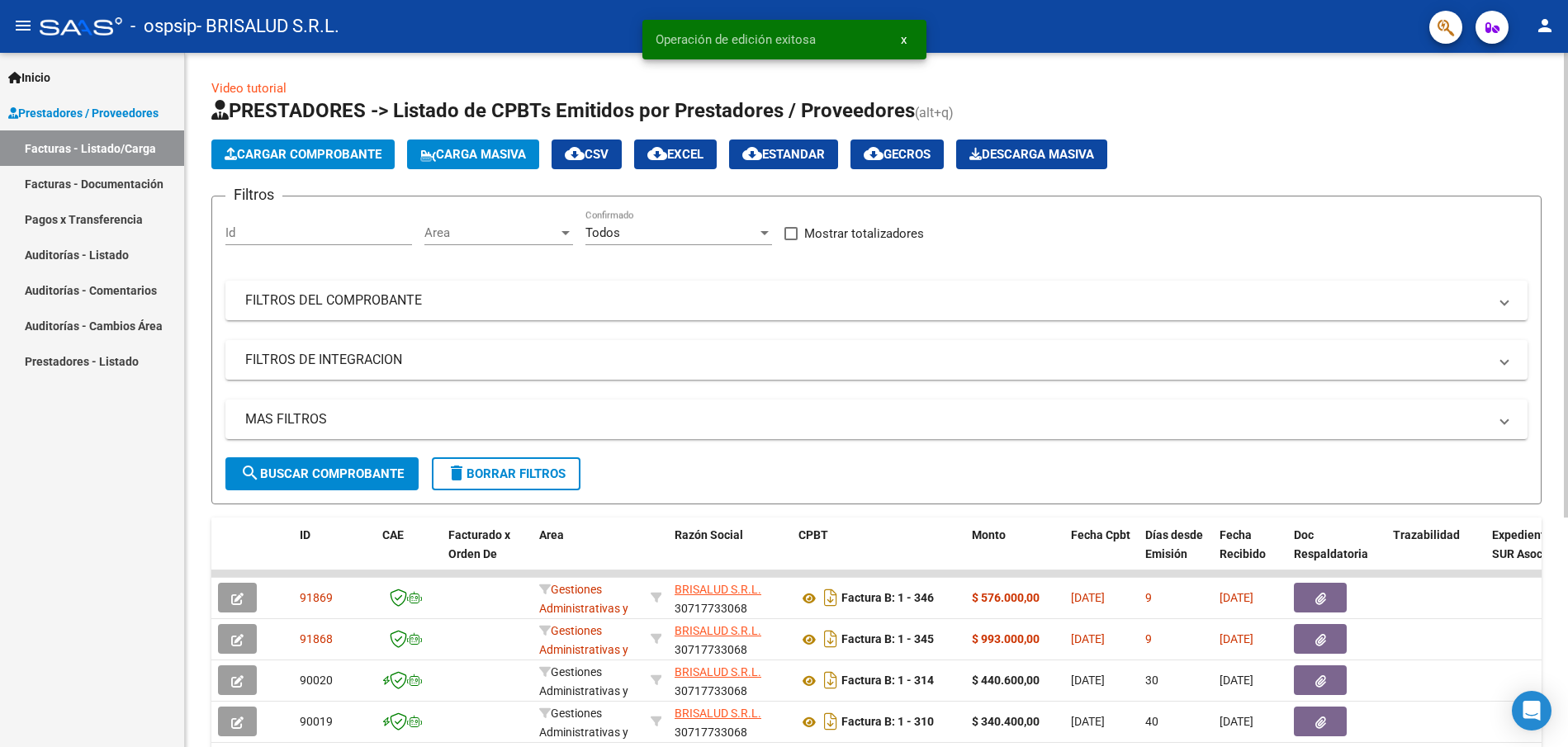
click at [293, 155] on span "Cargar Comprobante" at bounding box center [303, 154] width 157 height 15
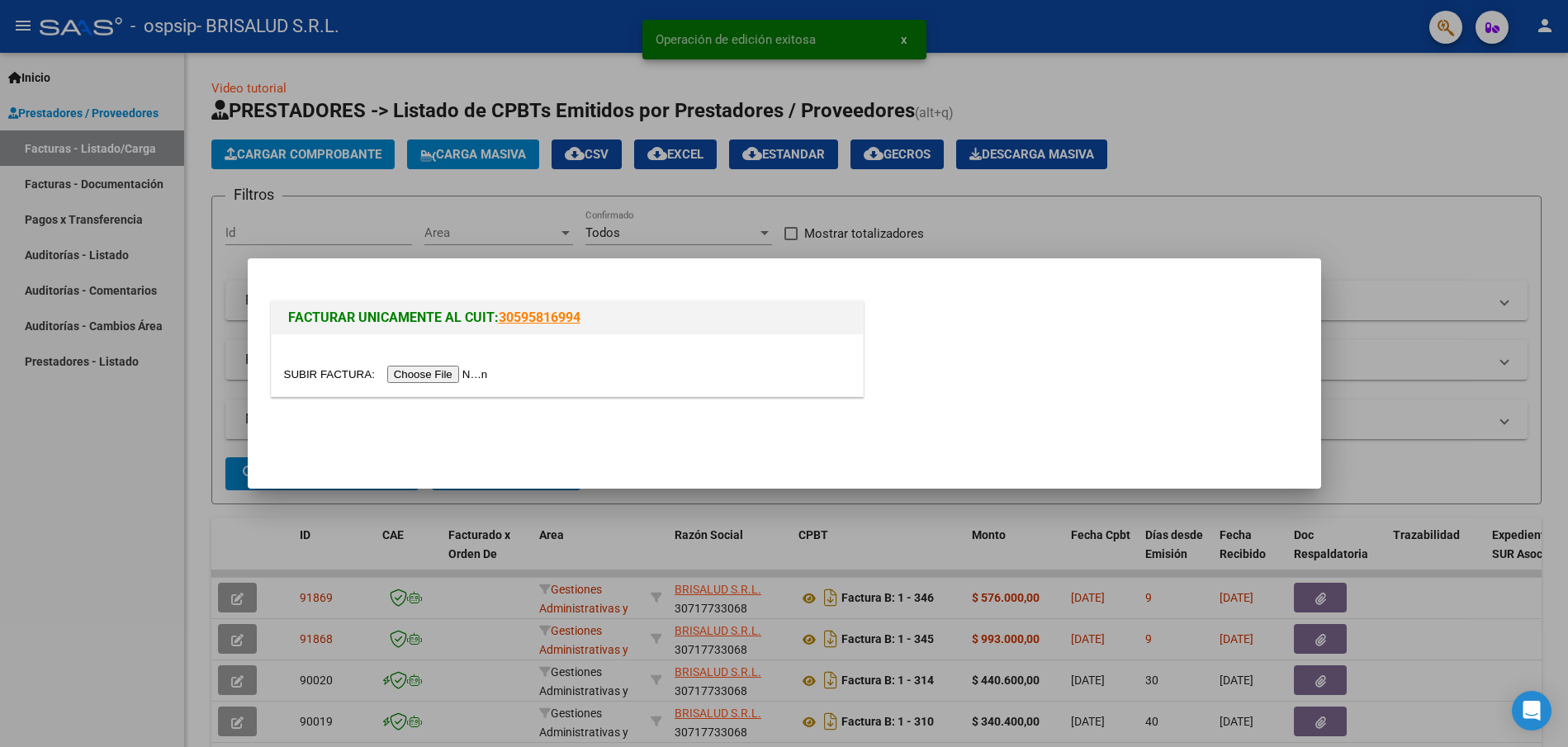
click at [430, 381] on input "file" at bounding box center [389, 374] width 209 height 18
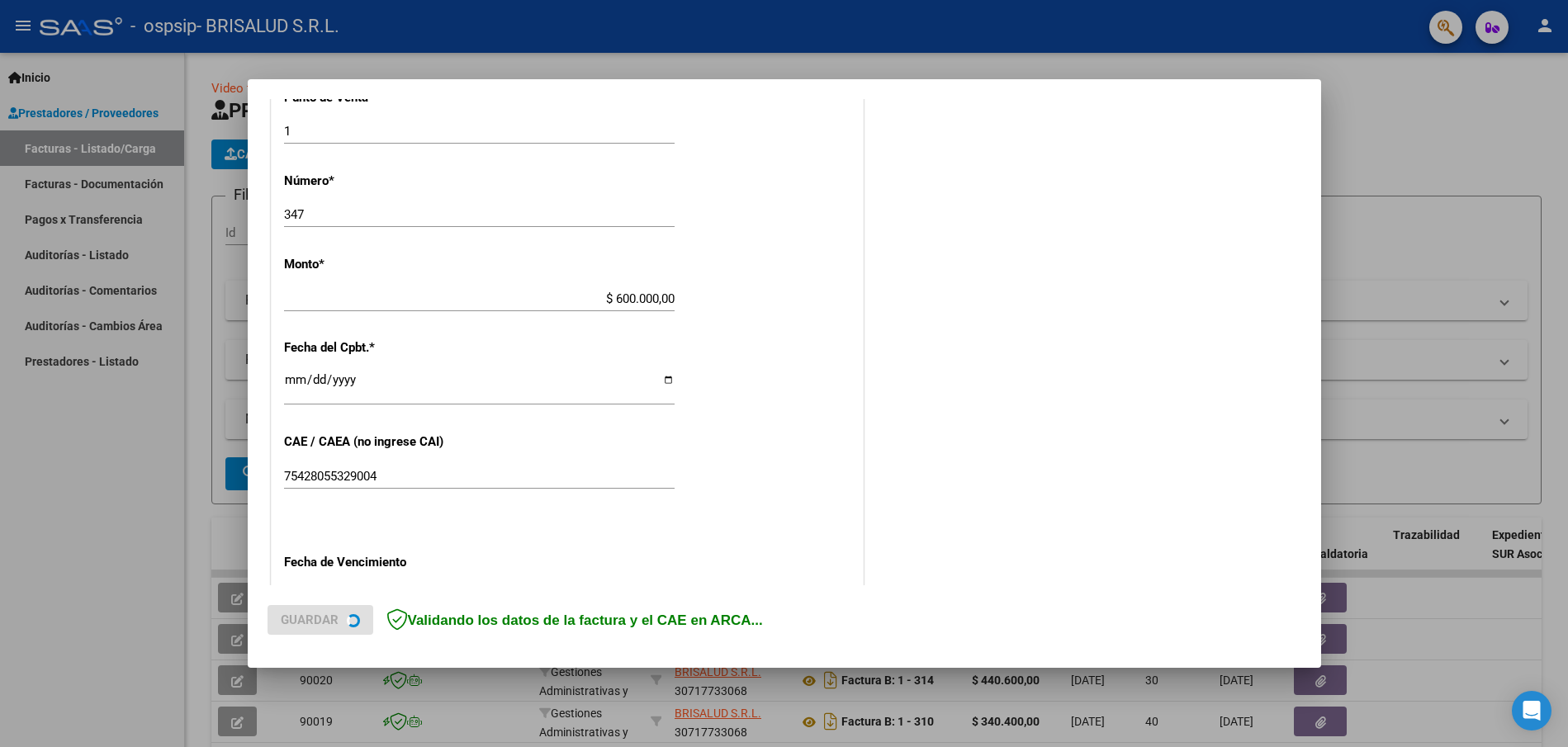
scroll to position [674, 0]
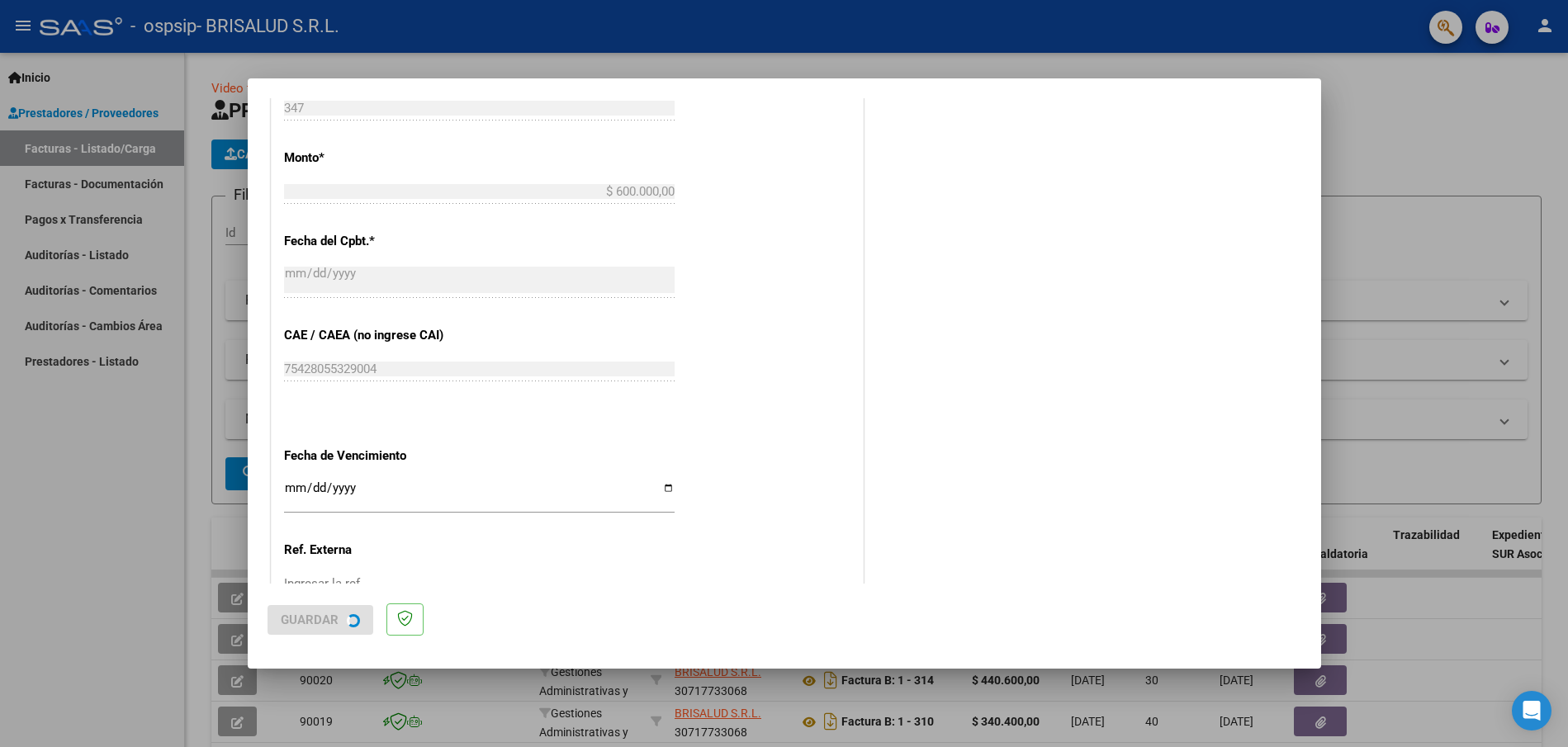
click at [427, 485] on input "Ingresar la fecha" at bounding box center [480, 494] width 390 height 26
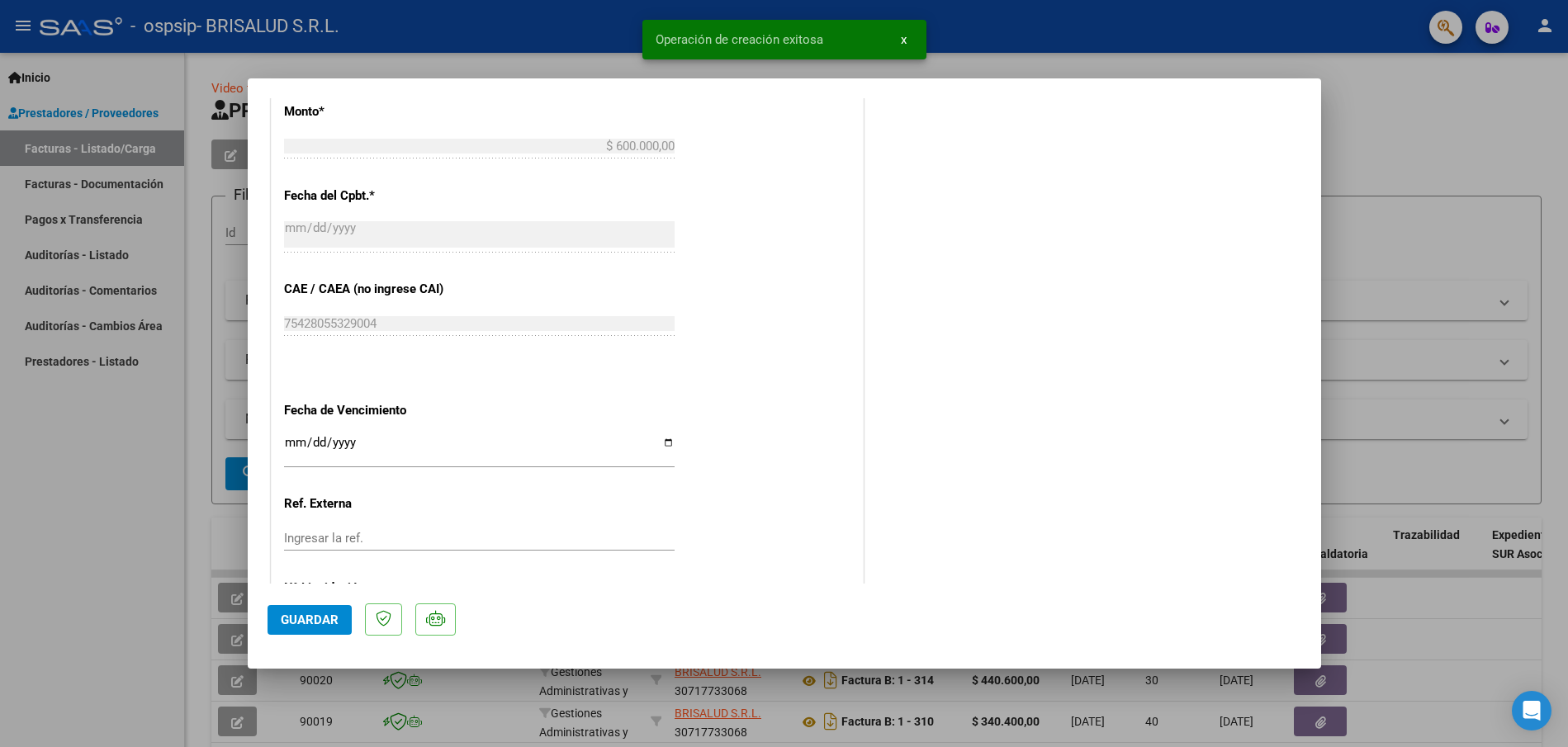
scroll to position [757, 0]
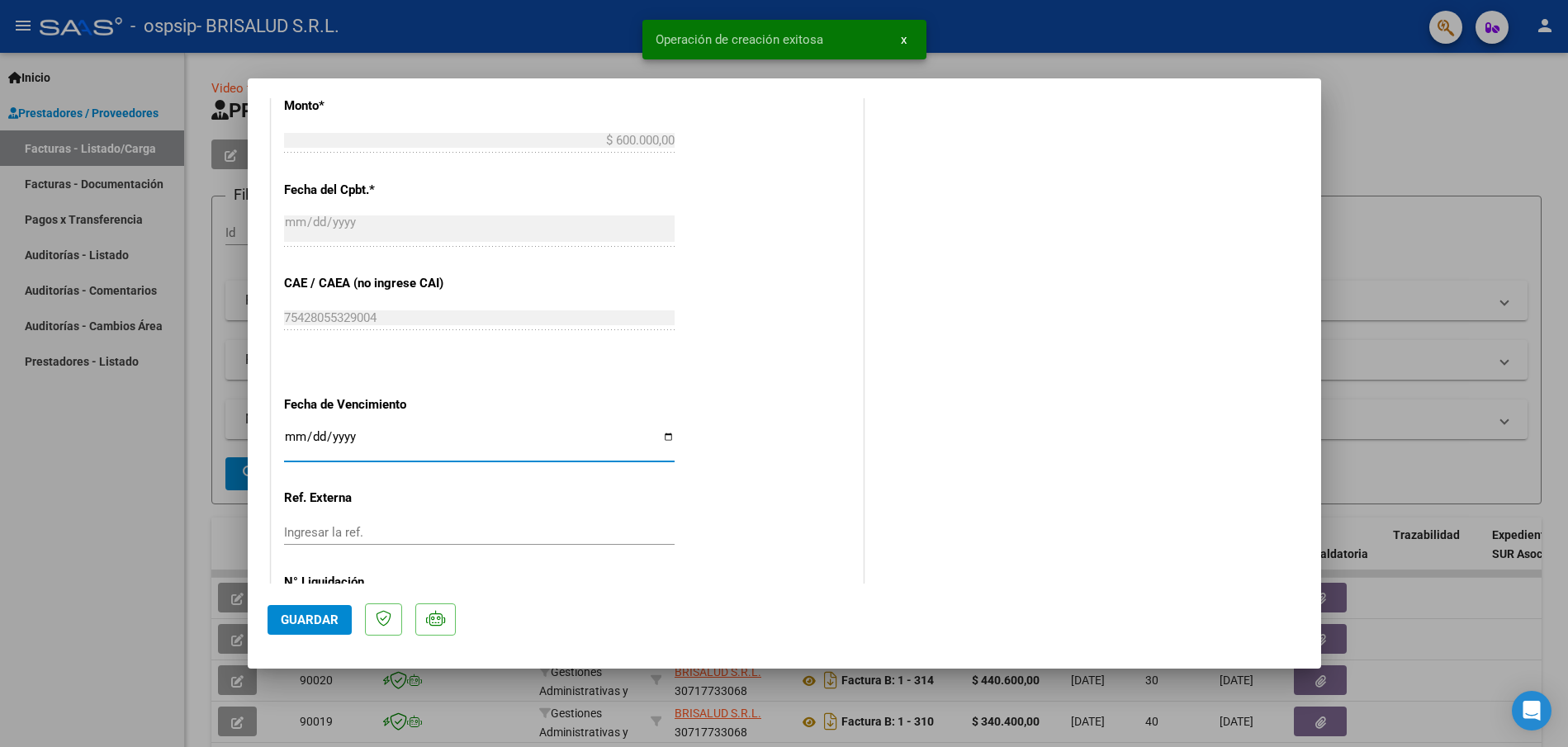
click at [665, 431] on input "Ingresar la fecha" at bounding box center [480, 443] width 390 height 26
type input "[DATE]"
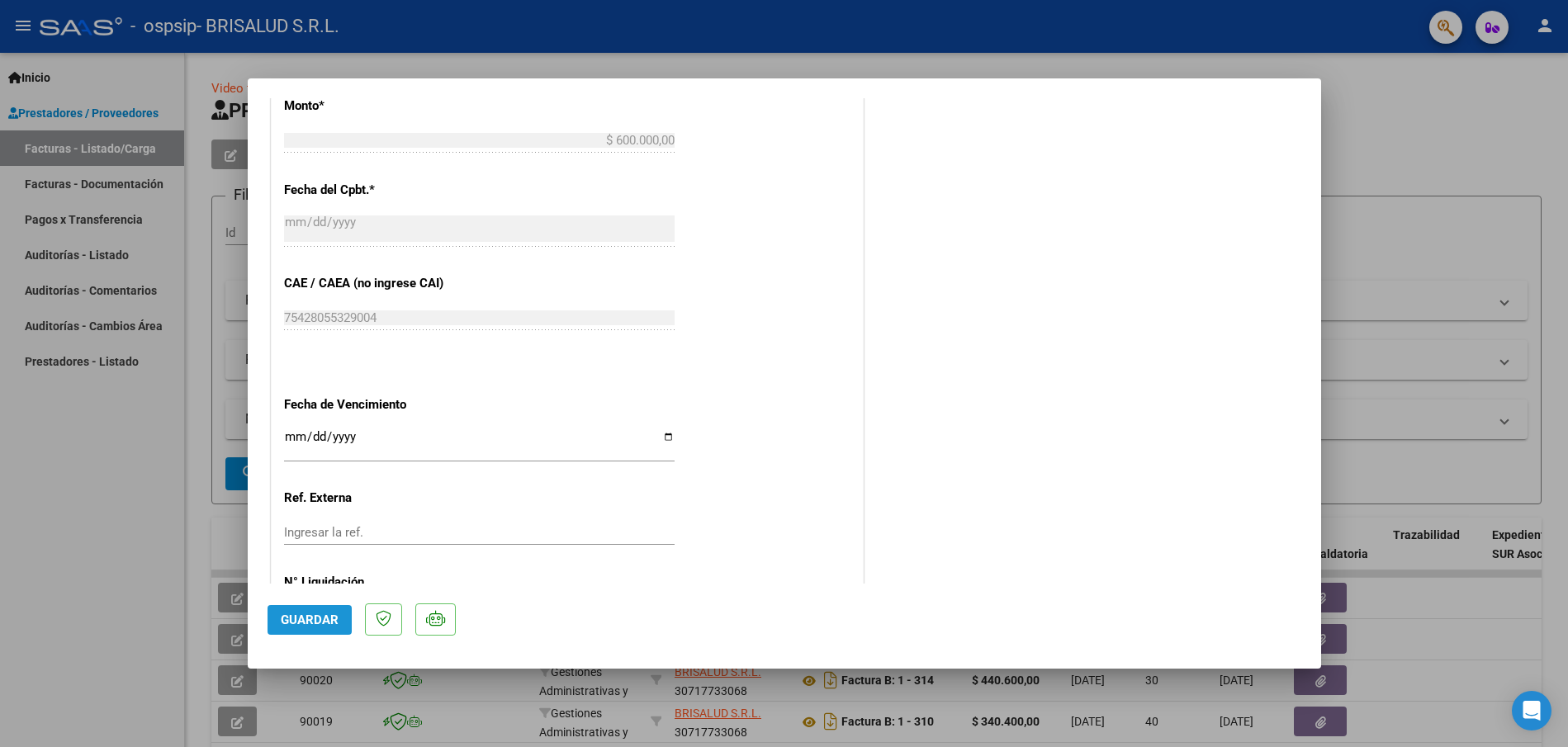
click at [316, 625] on span "Guardar" at bounding box center [310, 620] width 58 height 15
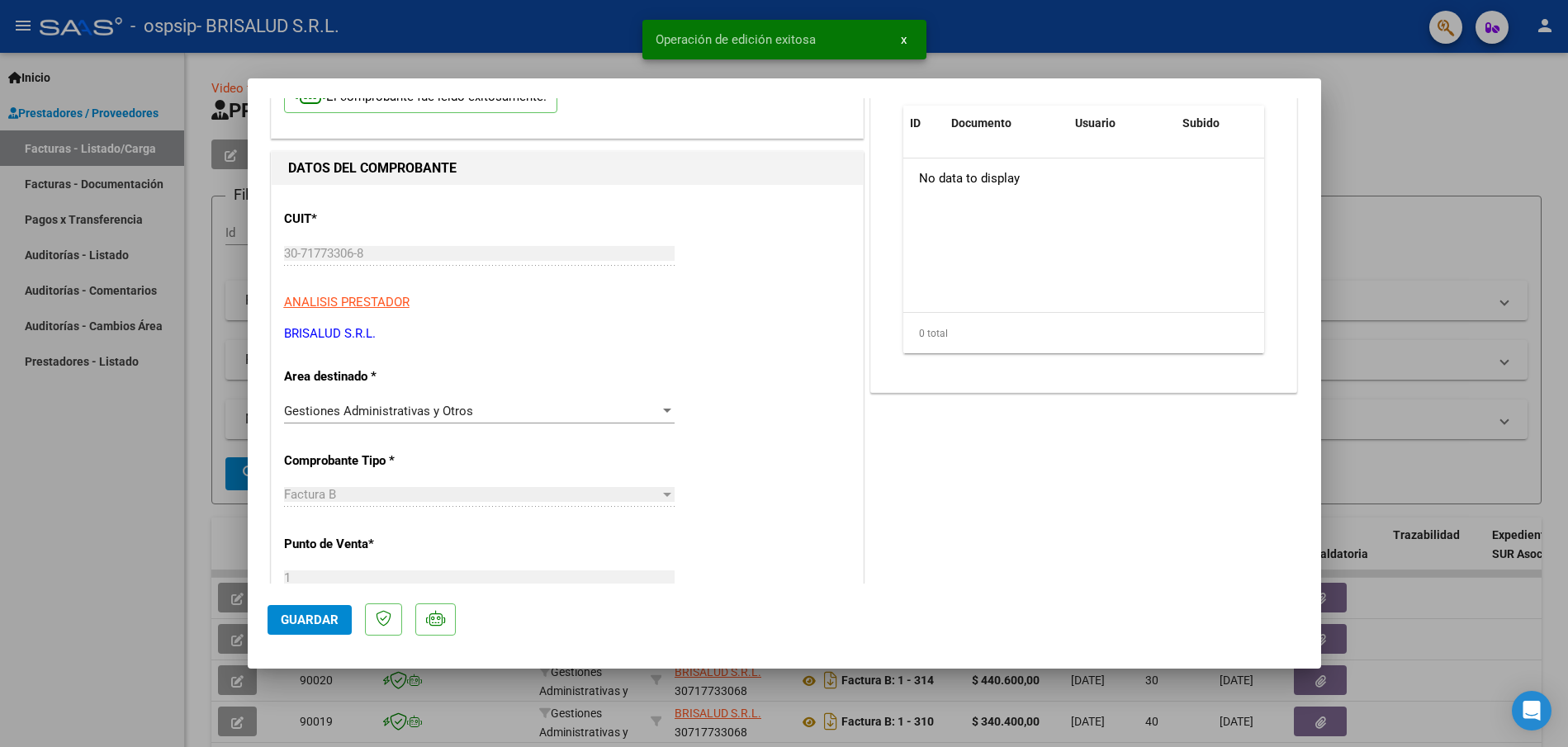
scroll to position [0, 0]
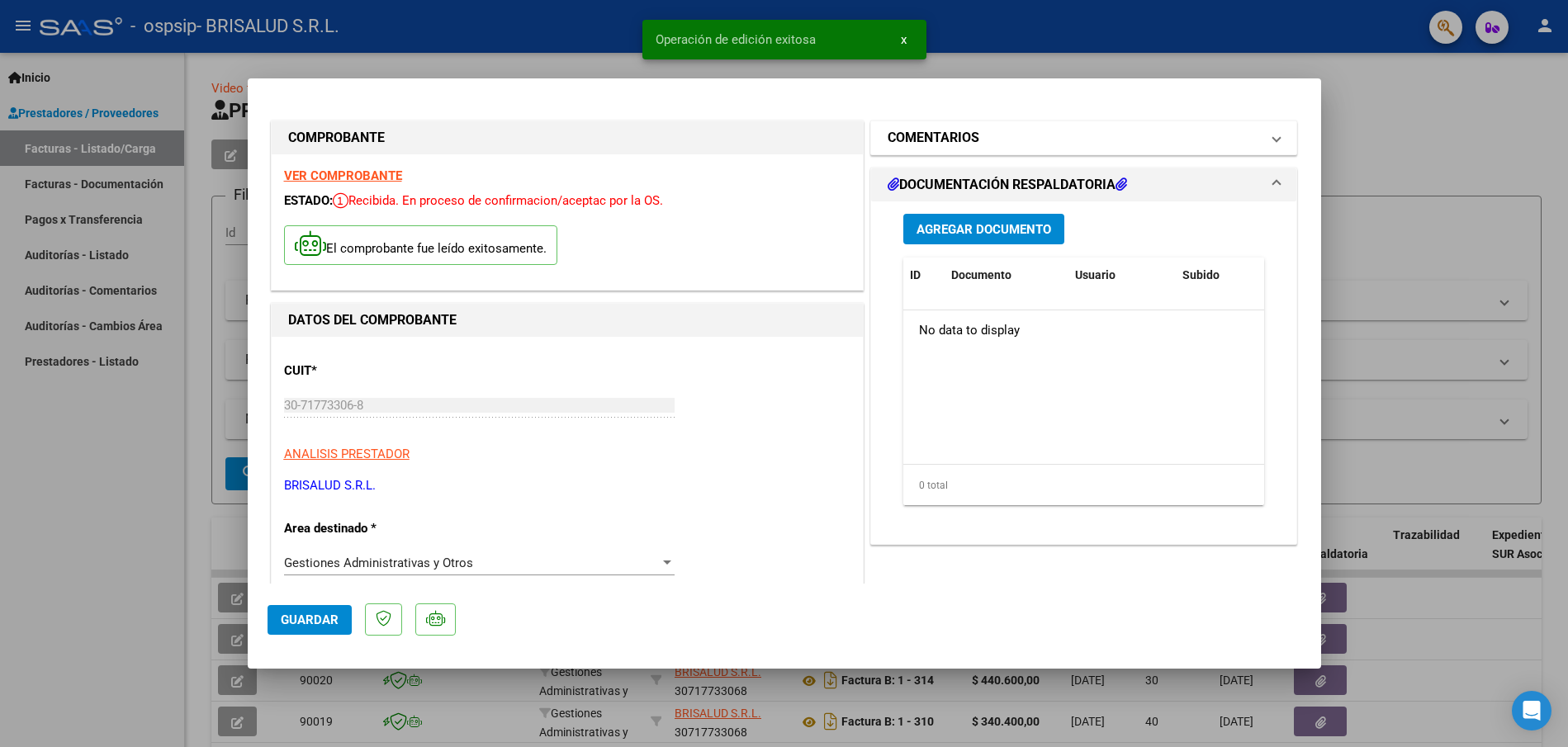
click at [930, 138] on h1 "COMENTARIOS" at bounding box center [933, 138] width 92 height 20
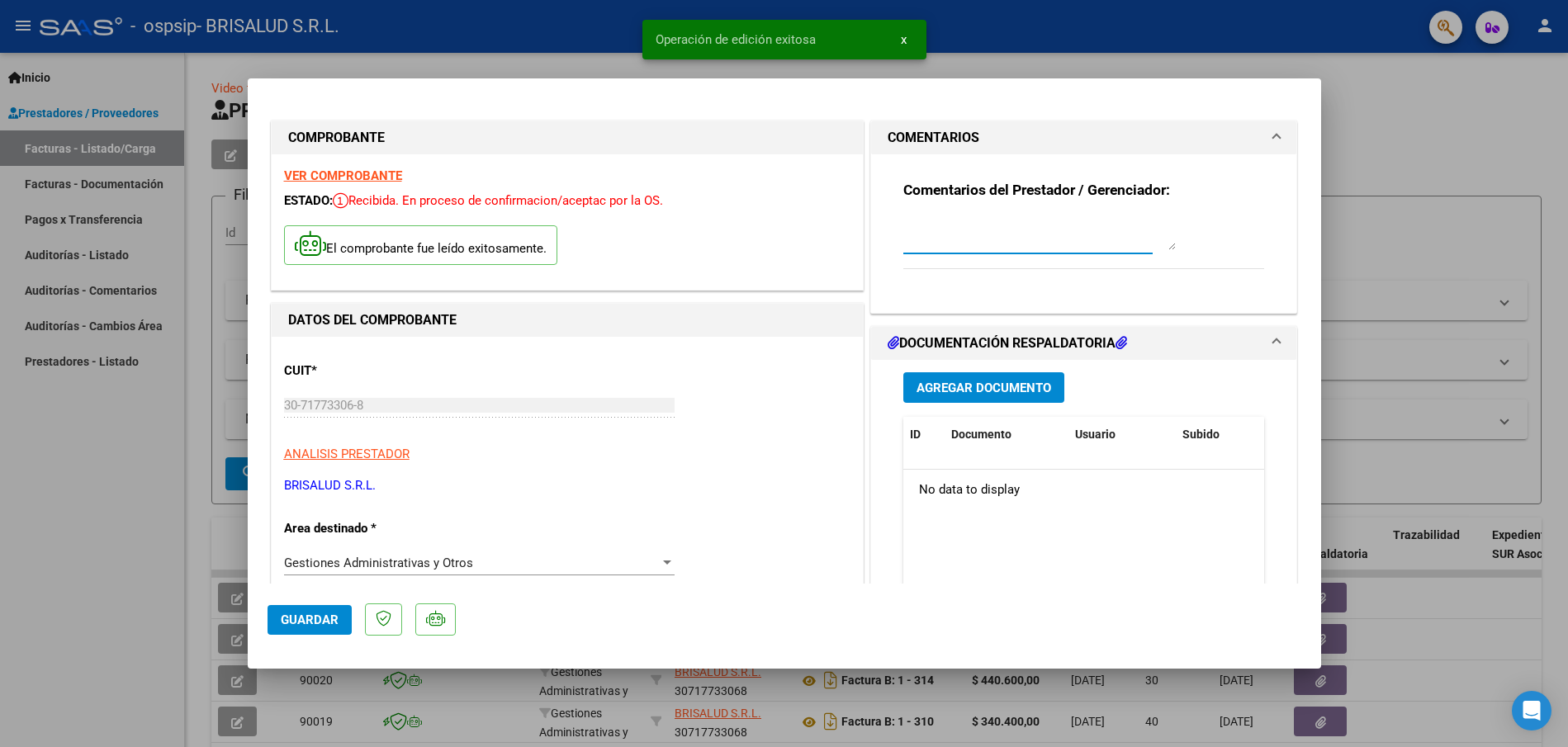
click at [932, 227] on textarea at bounding box center [1039, 234] width 272 height 33
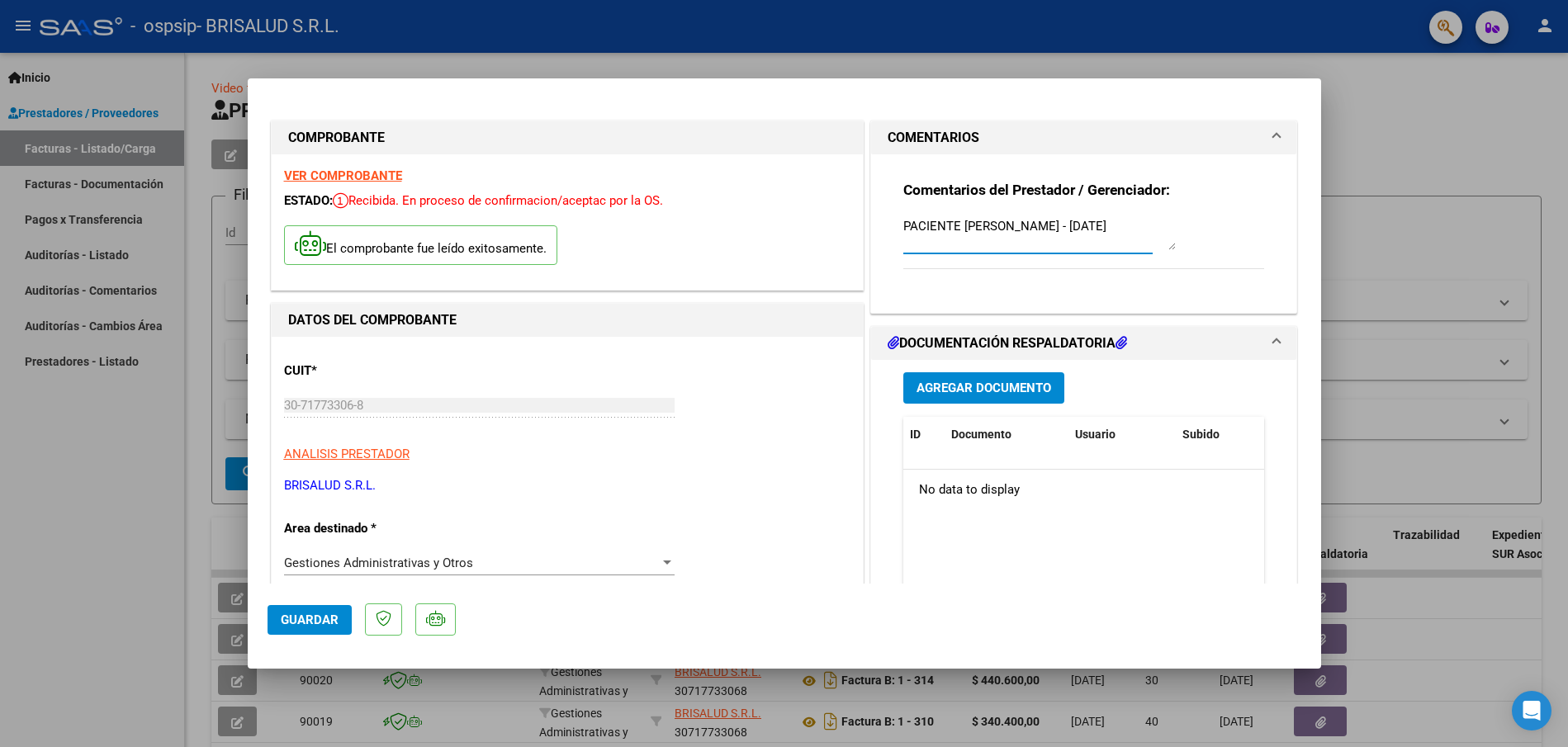
type textarea "PACIENTE [PERSON_NAME] - [DATE]"
click at [992, 390] on span "Agregar Documento" at bounding box center [983, 389] width 135 height 15
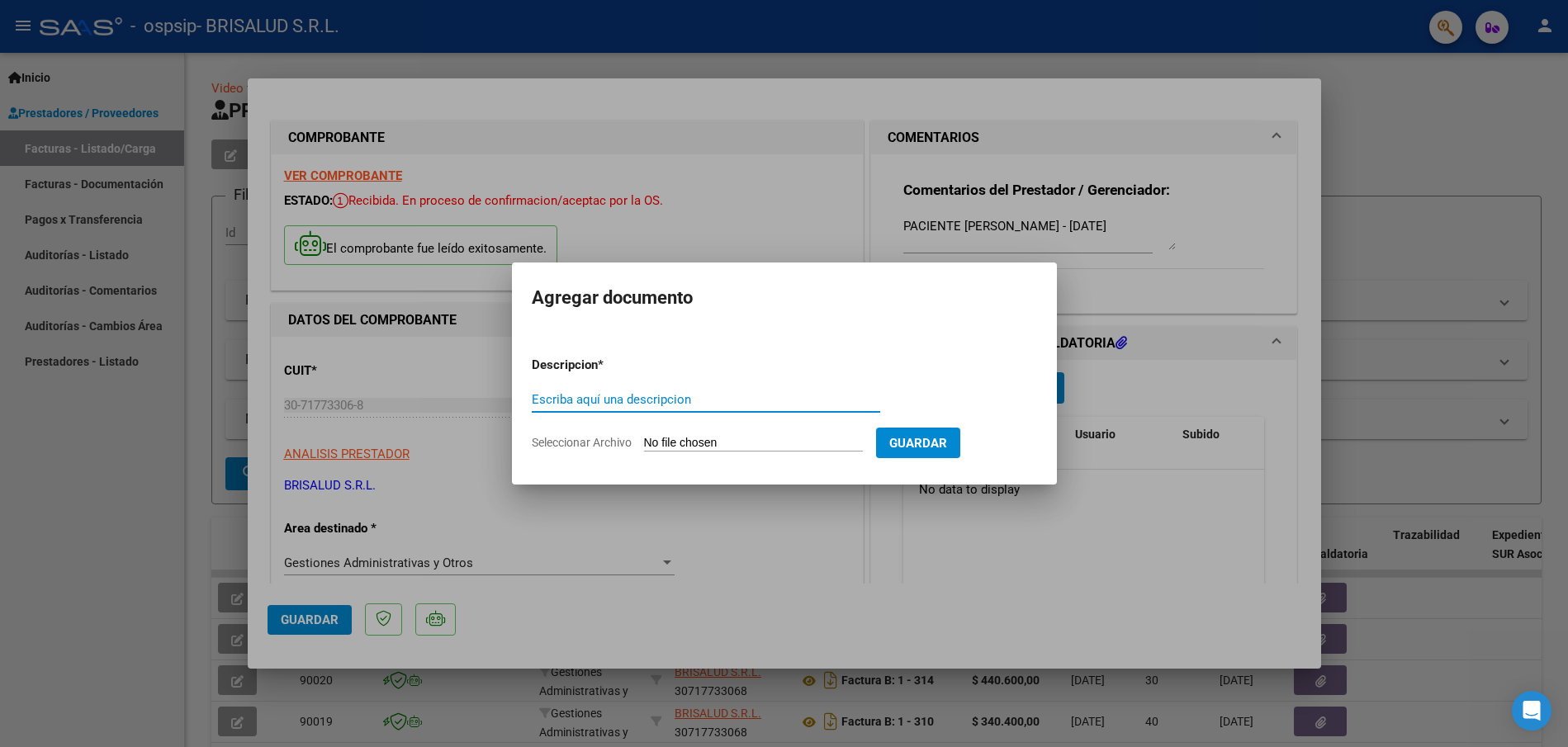
click at [570, 404] on input "Escriba aquí una descripcion" at bounding box center [705, 400] width 349 height 15
paste input "PACIENTE [PERSON_NAME] - PLANILLAS Y PRESUPUESTO - [DATE]"
drag, startPoint x: 614, startPoint y: 399, endPoint x: 592, endPoint y: 402, distance: 22.2
click at [592, 402] on input "PACIENTE [PERSON_NAME] - PLANILLAS Y PRESUPUESTO - [DATE]" at bounding box center [705, 400] width 349 height 15
type input "PACIENTE [PERSON_NAME] - PLANILLAS Y PRESUPUESTO - [DATE]"
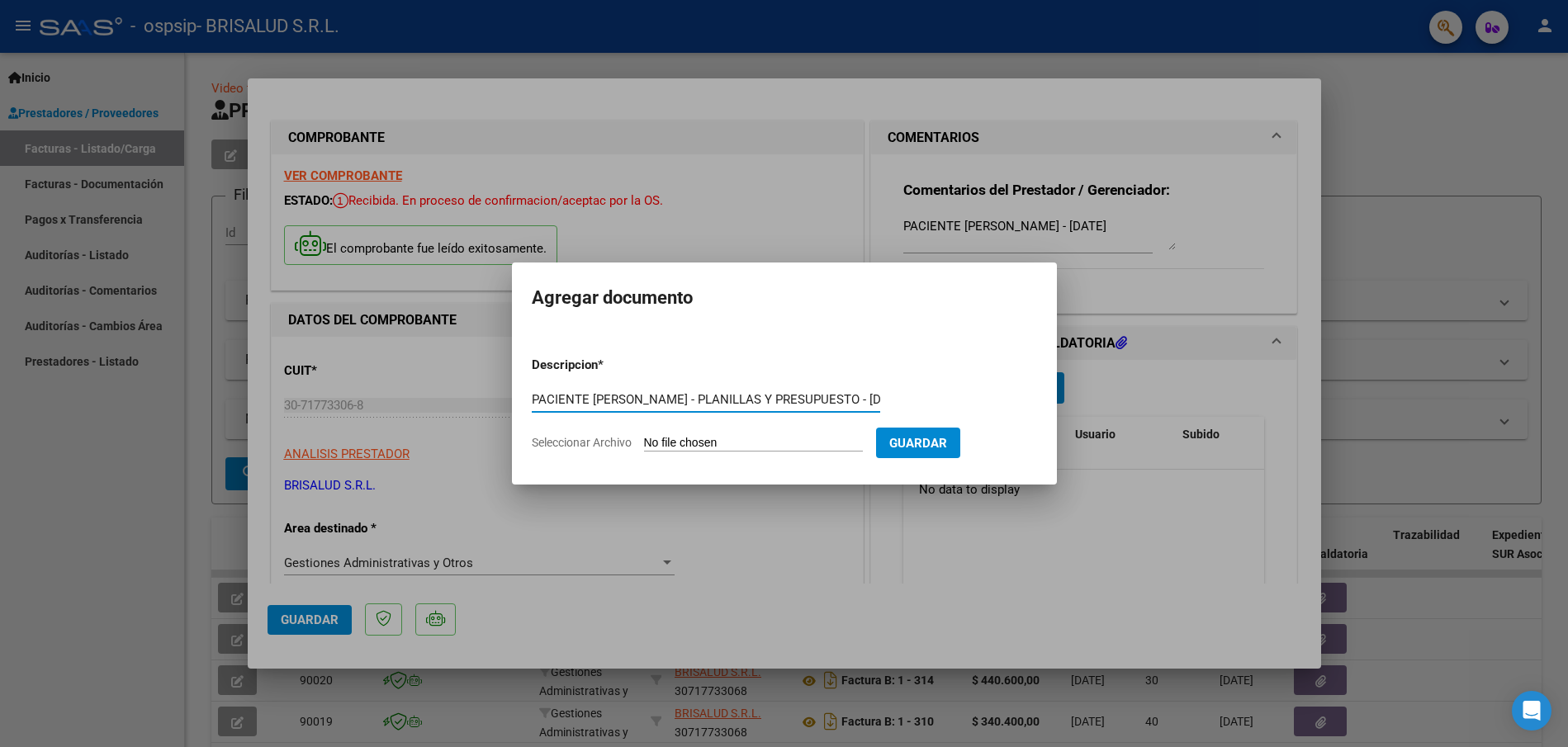
click at [762, 442] on input "Seleccionar Archivo" at bounding box center [753, 443] width 218 height 16
type input "C:\fakepath\[DATE] - BRISALUD_OSPSIP_ALBETTI FABRICIO_SEPTIEMBRE 25_planillas y…"
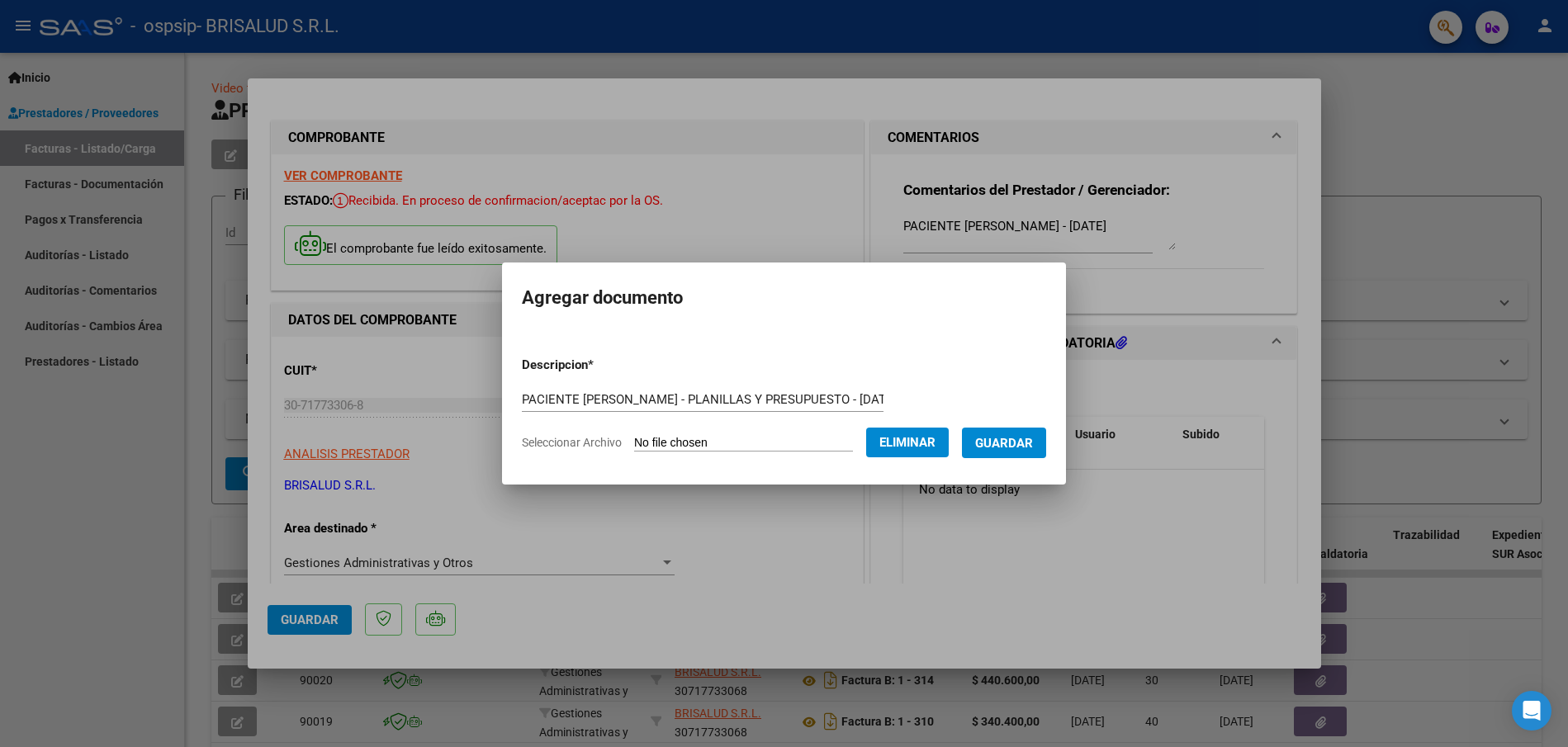
click at [1005, 447] on span "Guardar" at bounding box center [1004, 443] width 58 height 15
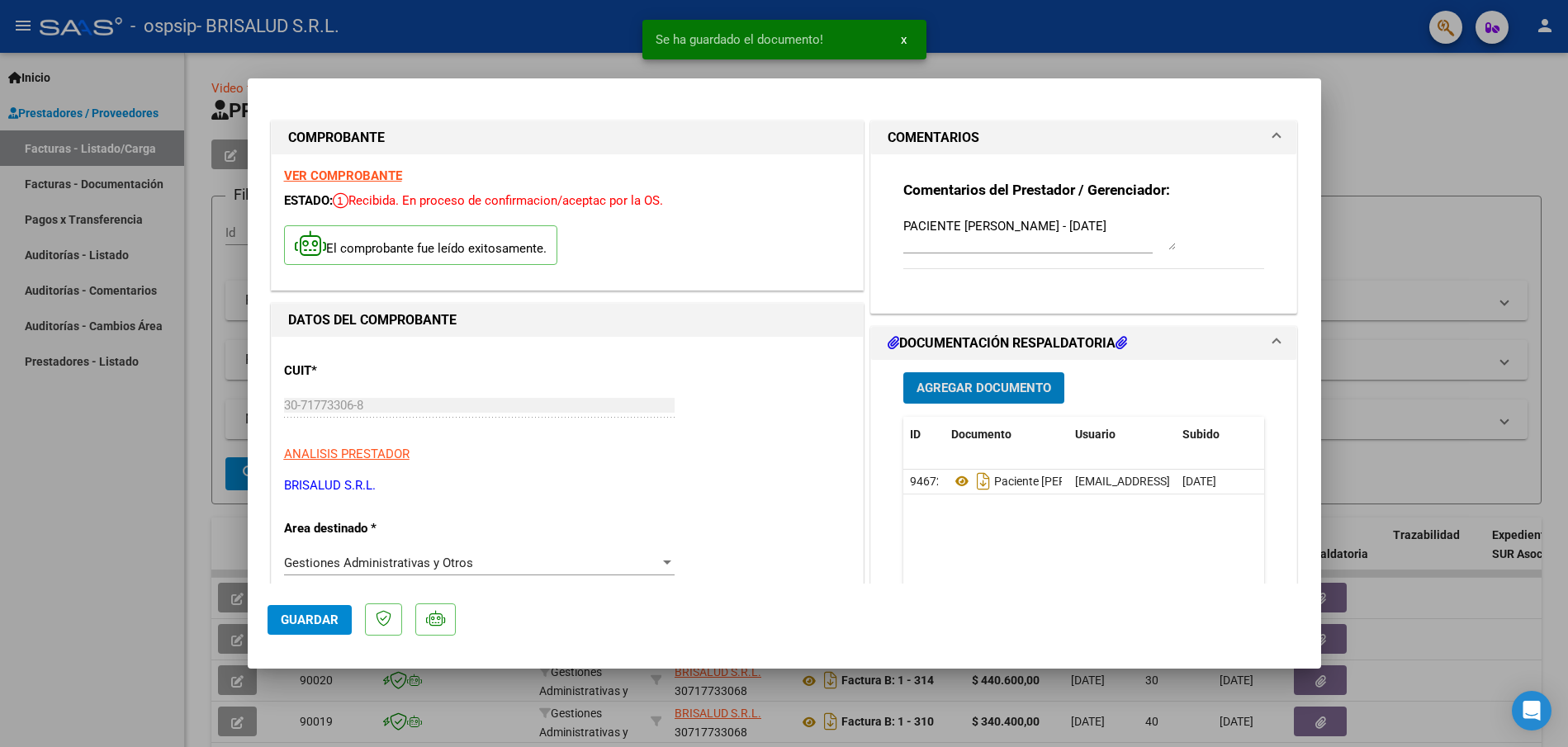
click at [323, 619] on span "Guardar" at bounding box center [310, 620] width 58 height 15
click at [301, 63] on div at bounding box center [784, 374] width 1568 height 747
type input "$ 0,00"
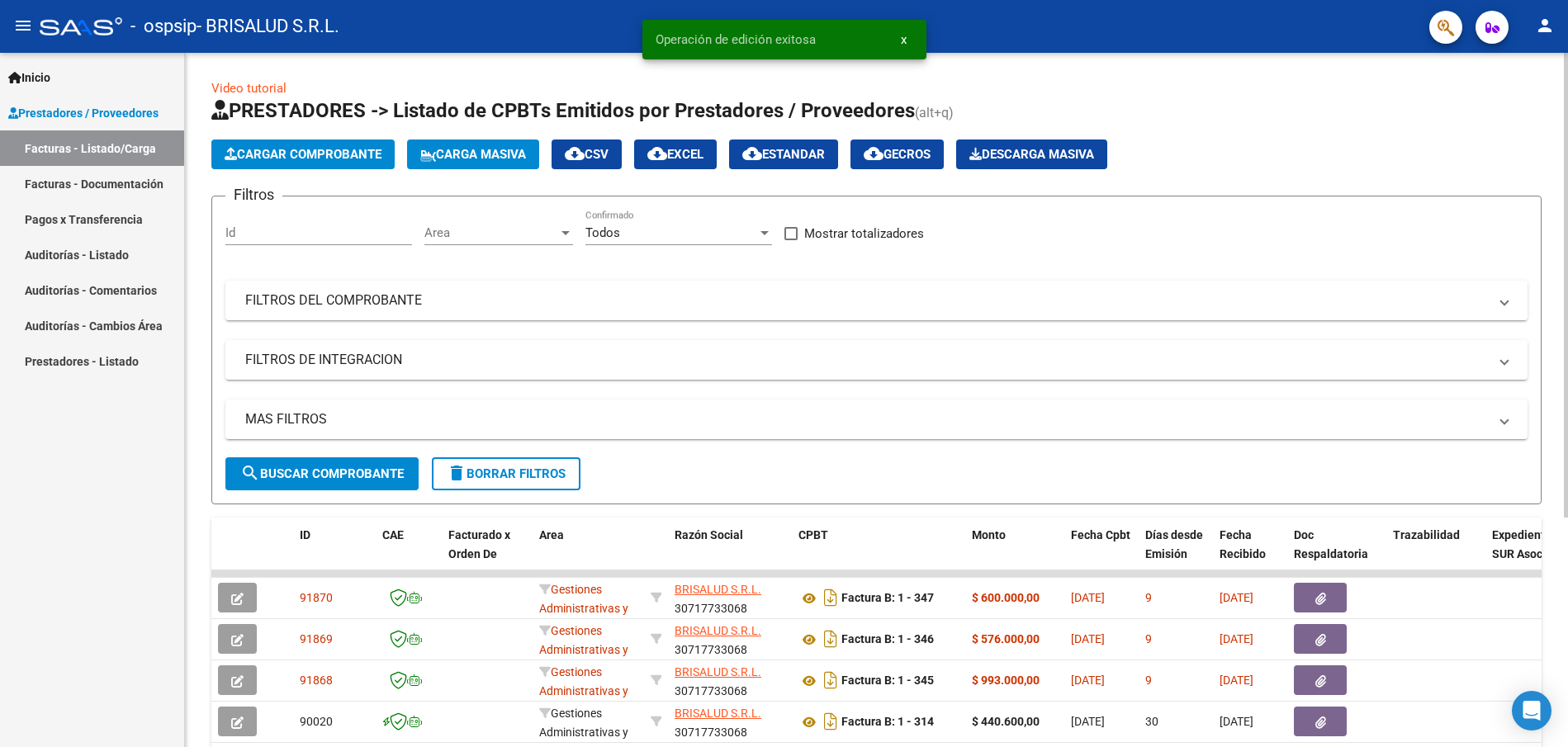
click at [283, 155] on span "Cargar Comprobante" at bounding box center [303, 154] width 157 height 15
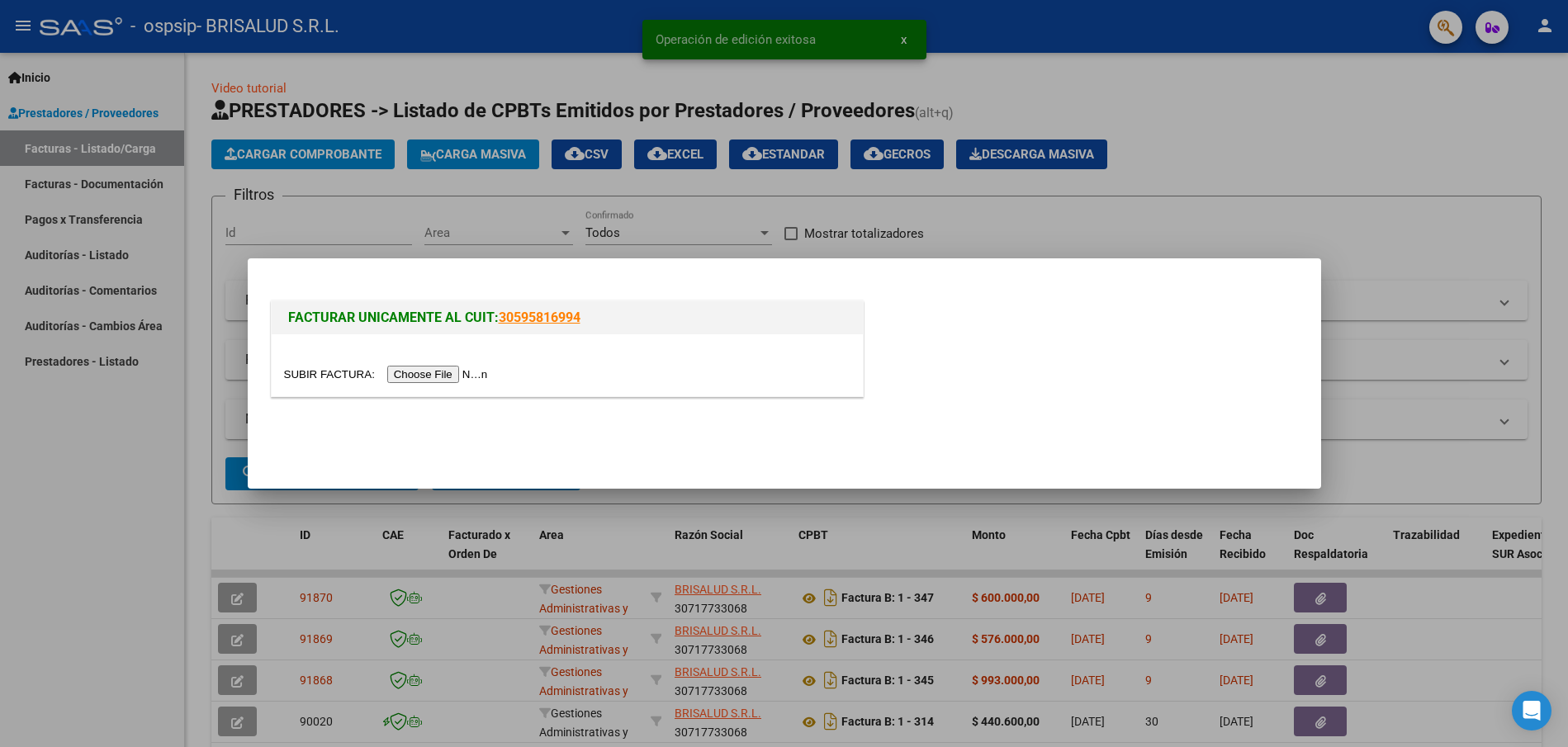
click at [412, 374] on input "file" at bounding box center [389, 374] width 209 height 18
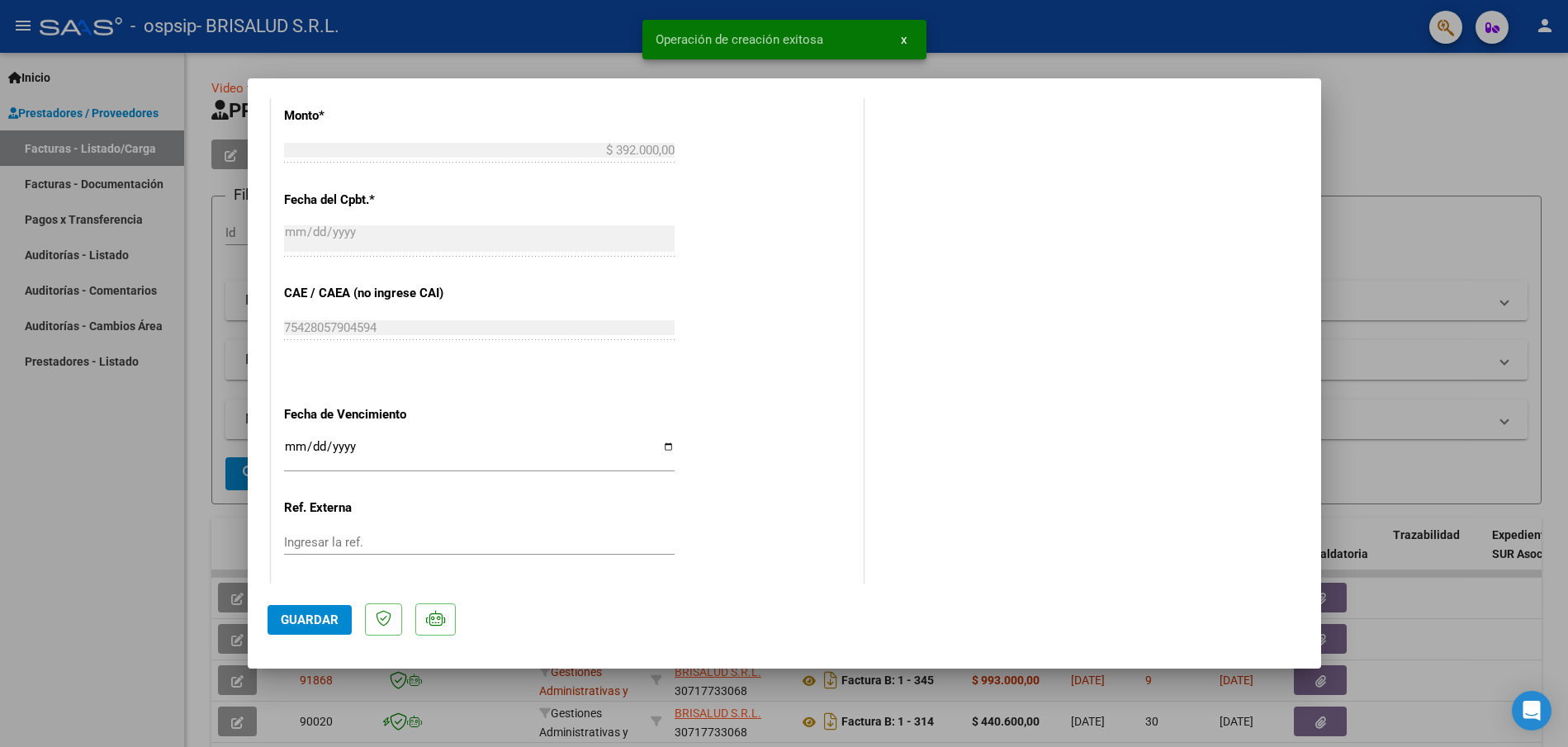
scroll to position [766, 0]
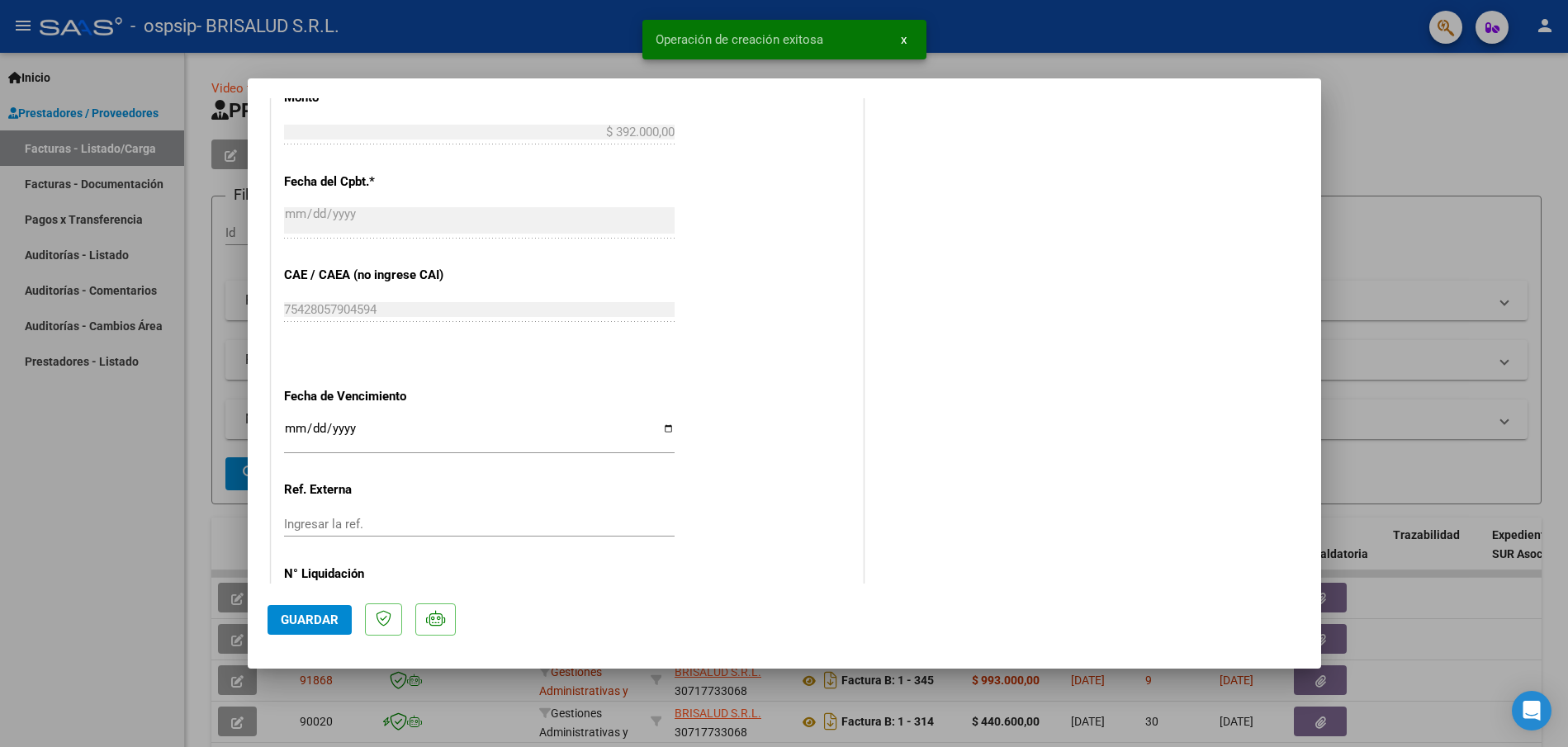
click at [665, 426] on input "Ingresar la fecha" at bounding box center [480, 435] width 390 height 26
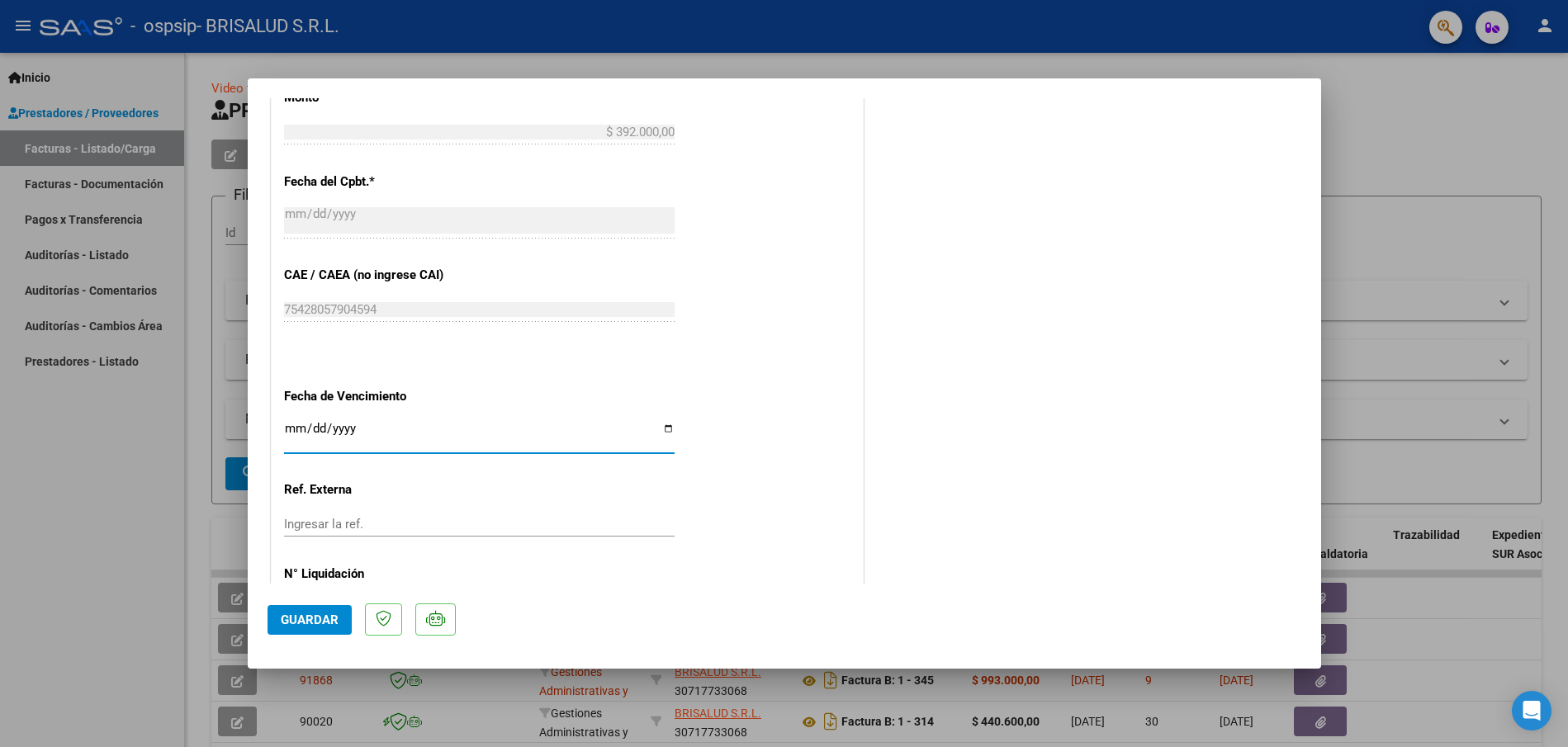
type input "[DATE]"
click at [315, 621] on span "Guardar" at bounding box center [310, 620] width 58 height 15
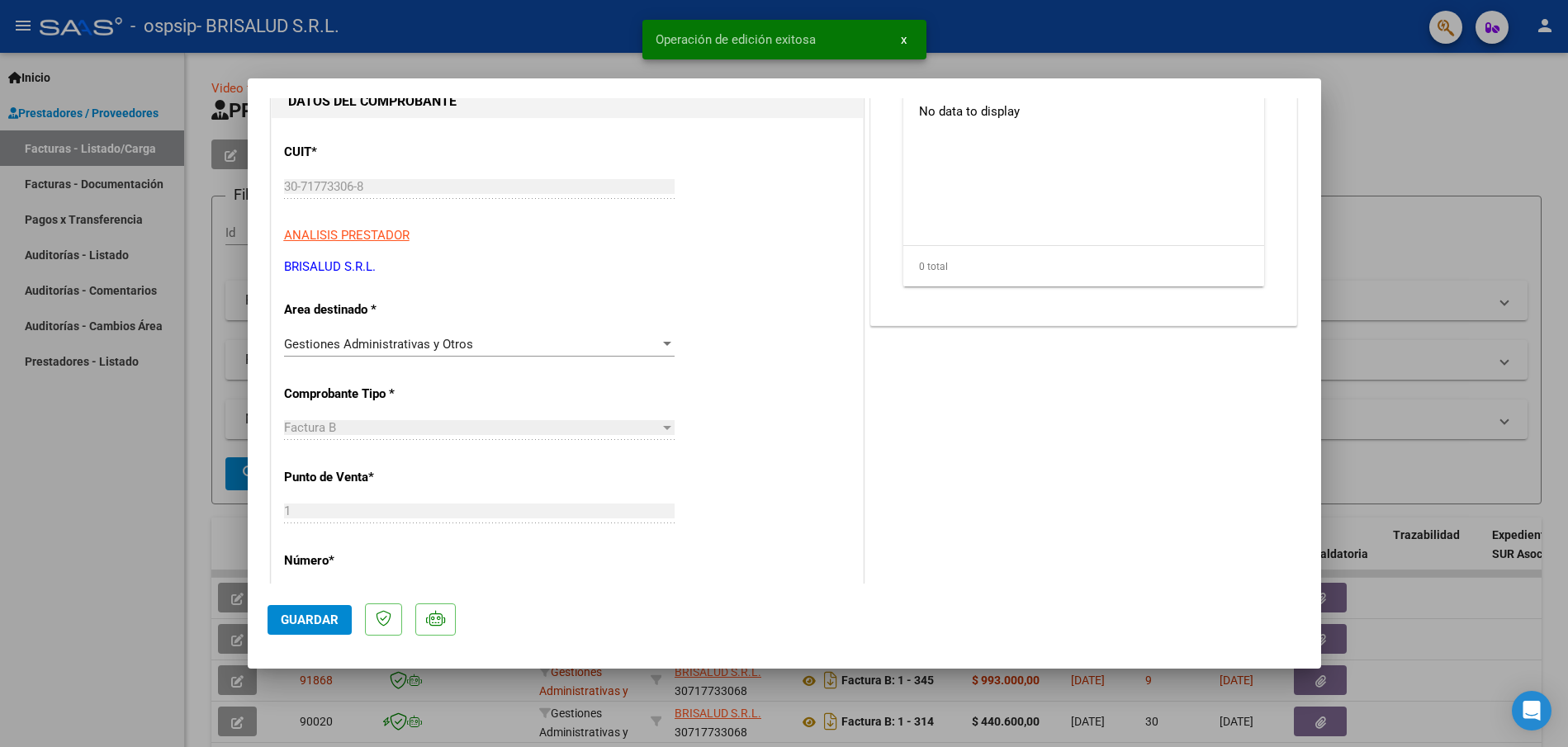
scroll to position [0, 0]
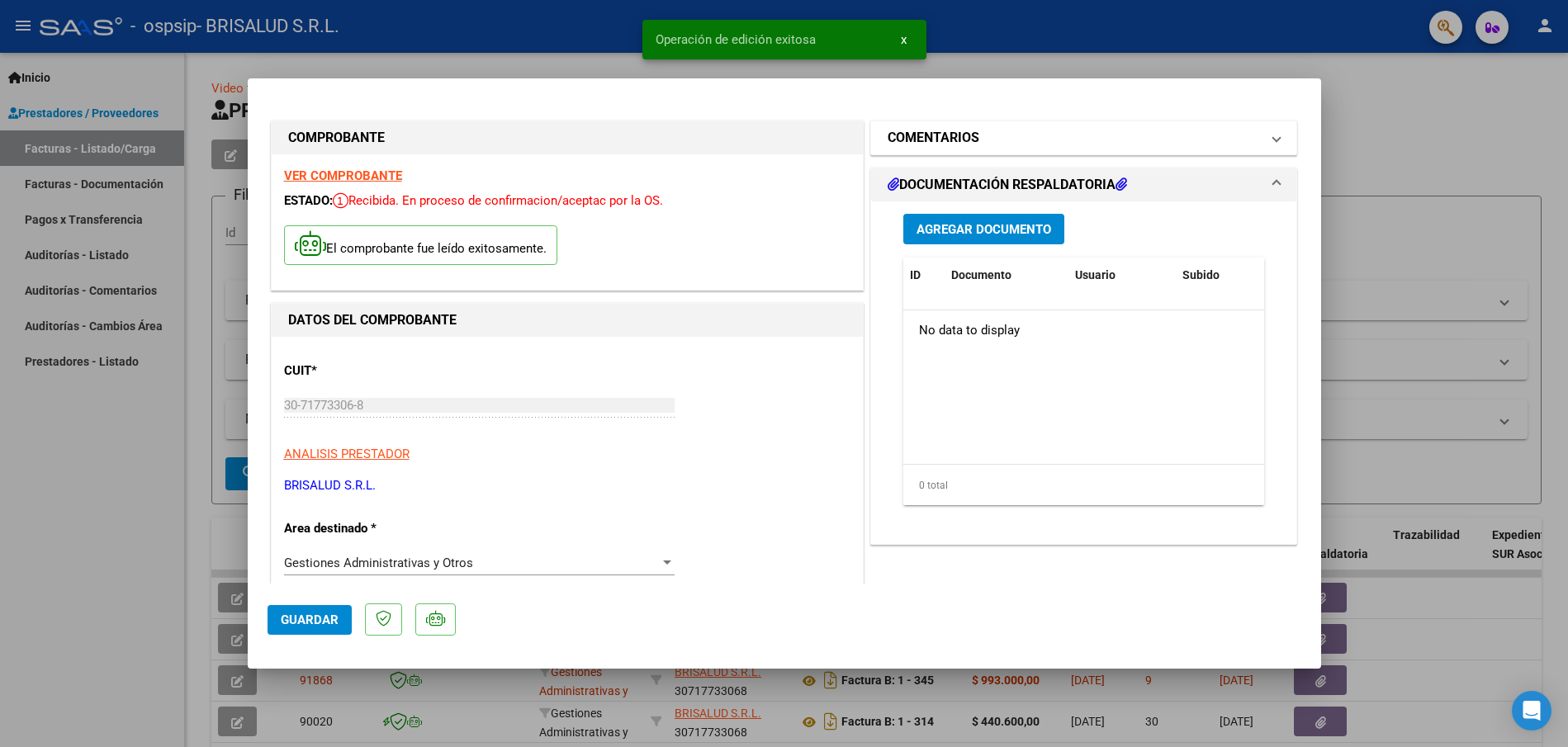
click at [959, 129] on h1 "COMENTARIOS" at bounding box center [933, 138] width 92 height 20
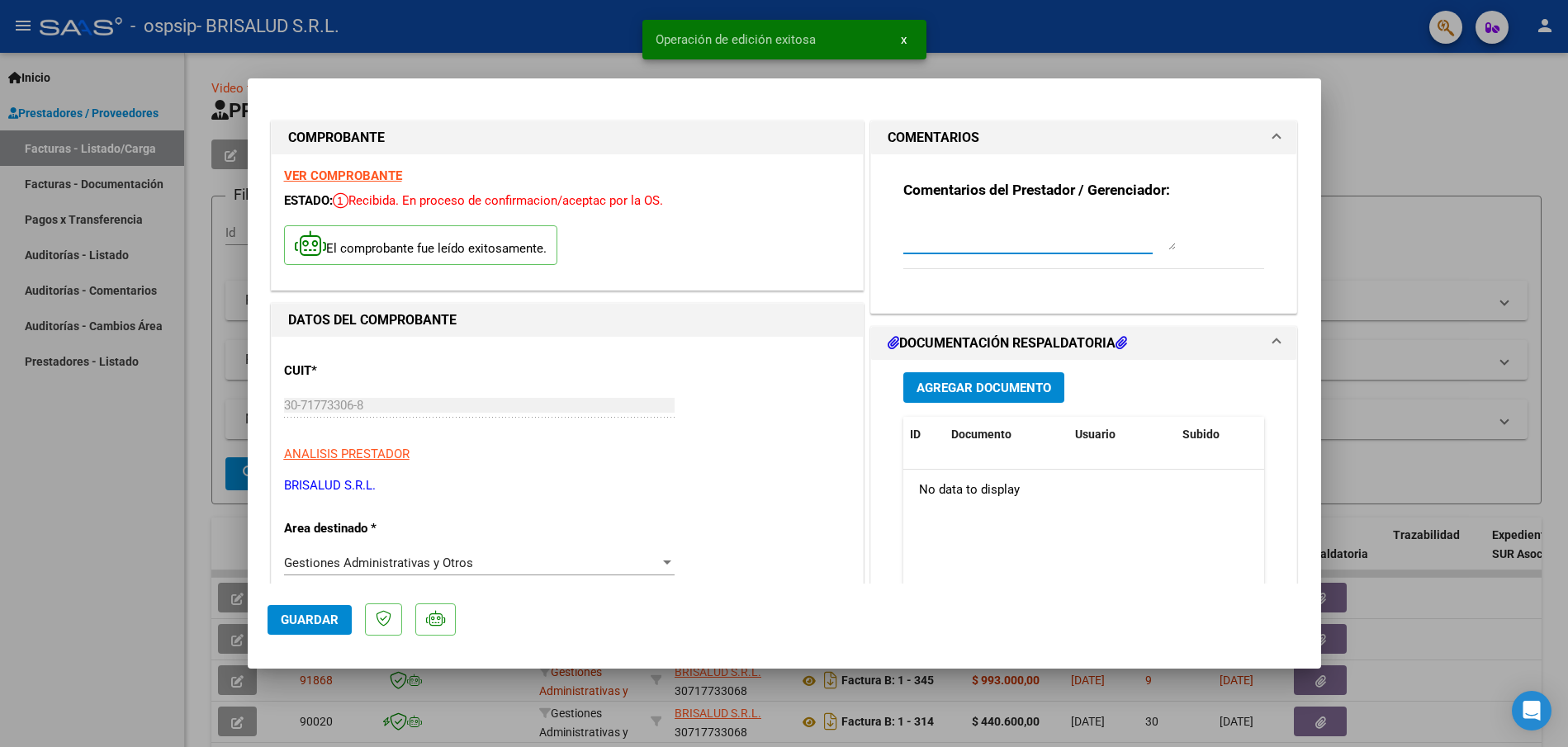
click at [952, 244] on textarea at bounding box center [1039, 234] width 272 height 33
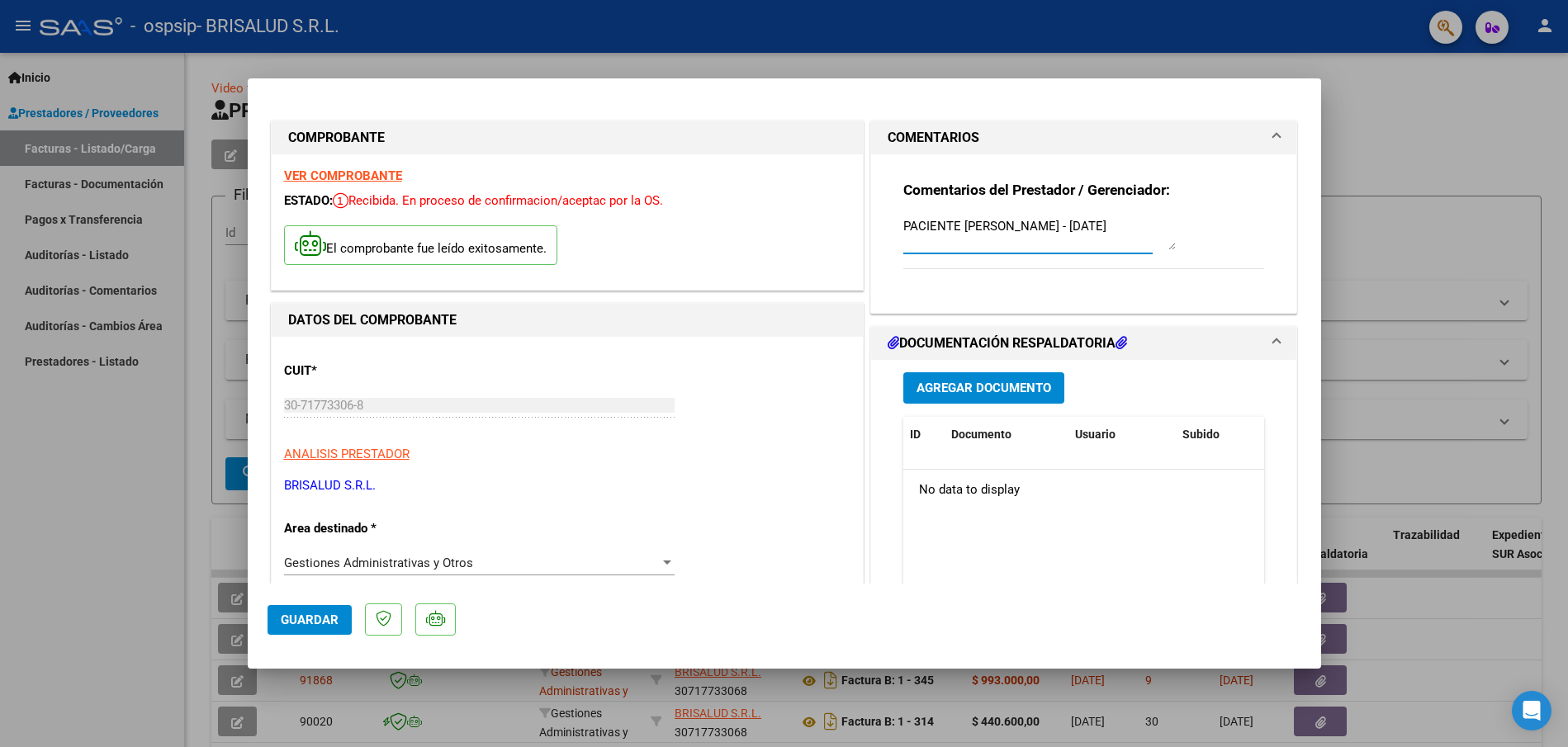
type textarea "PACIENTE [PERSON_NAME] - [DATE]"
click at [977, 387] on span "Agregar Documento" at bounding box center [983, 389] width 135 height 15
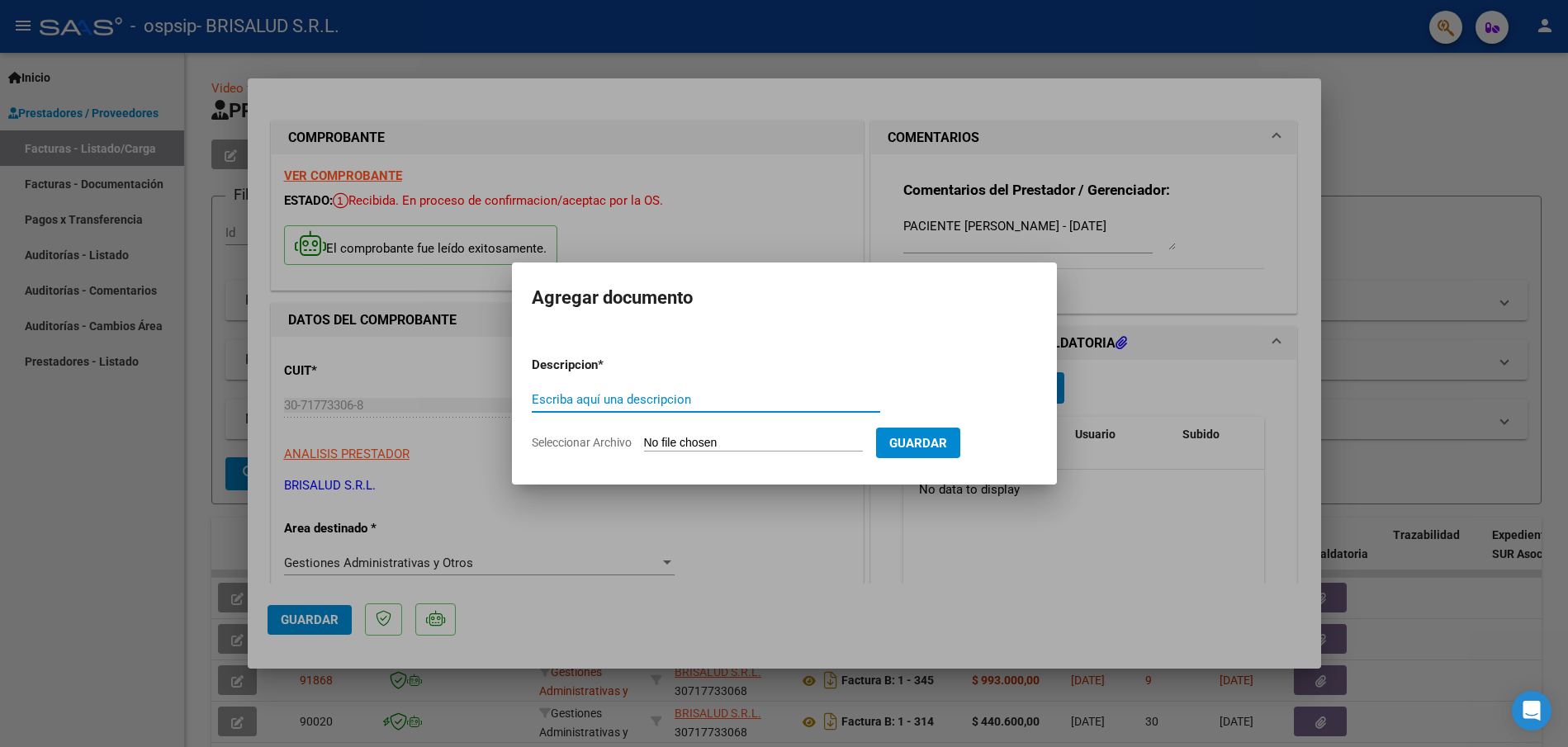
paste input "PACIENTE [PERSON_NAME] - PLANILLAS Y PRESUPUESTO - [DATE]"
click at [609, 400] on input "PACIENTE [PERSON_NAME] - PLANILLAS Y PRESUPUESTO - [DATE]" at bounding box center [705, 400] width 349 height 15
drag, startPoint x: 609, startPoint y: 400, endPoint x: 524, endPoint y: 400, distance: 85.0
click at [523, 400] on mat-dialog-content "Descripcion * PACIENTE [PERSON_NAME] Y PRESUPUESTO - [DATE] Escriba aquí una de…" at bounding box center [784, 397] width 545 height 134
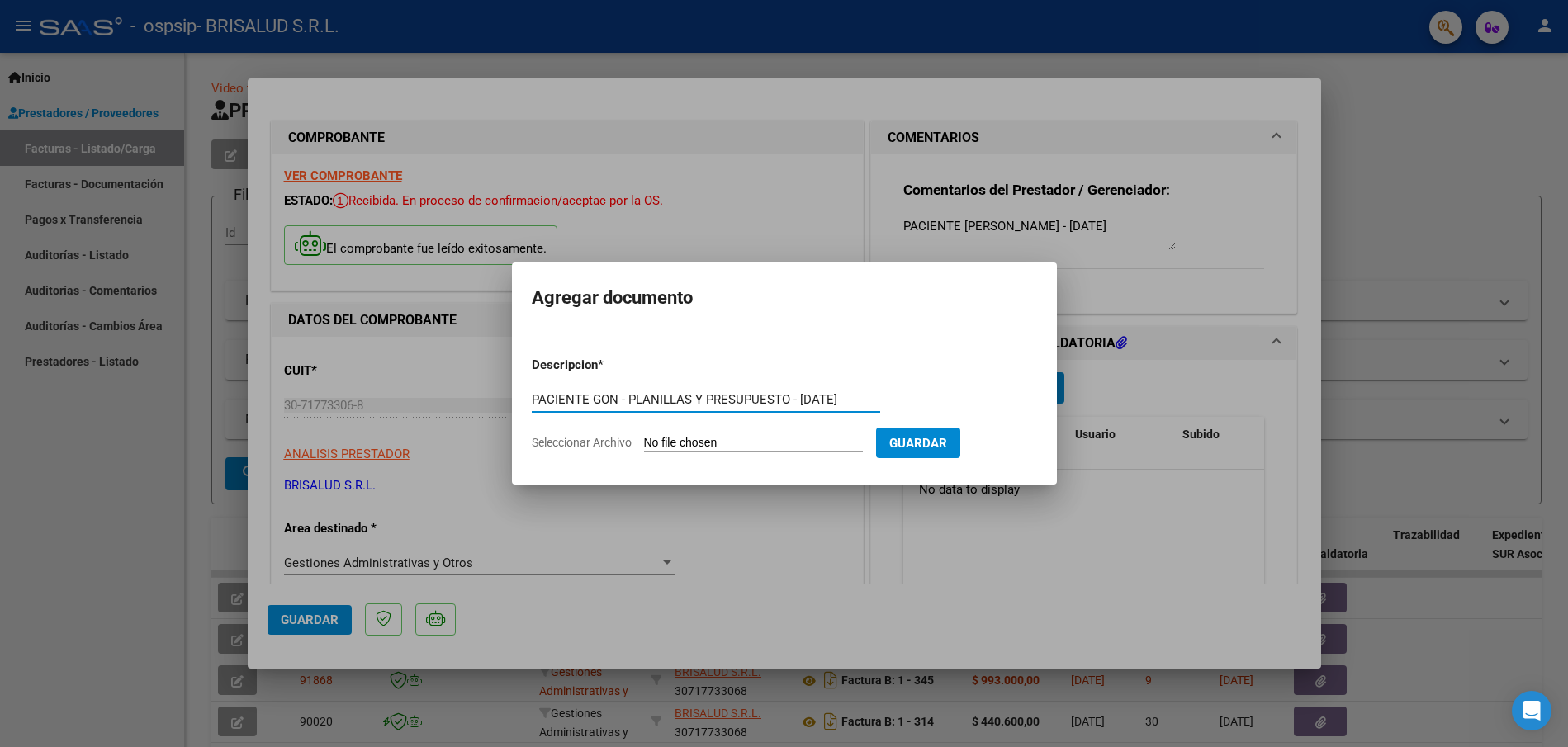
scroll to position [0, 0]
type input "PACIENTE [PERSON_NAME] - PLANILLAS Y PRESUPUESTO - [DATE]"
click at [702, 443] on input "Seleccionar Archivo" at bounding box center [753, 443] width 218 height 16
type input "C:\fakepath\[DATE] - [PERSON_NAME] 25_planillas y propuesta.pdf"
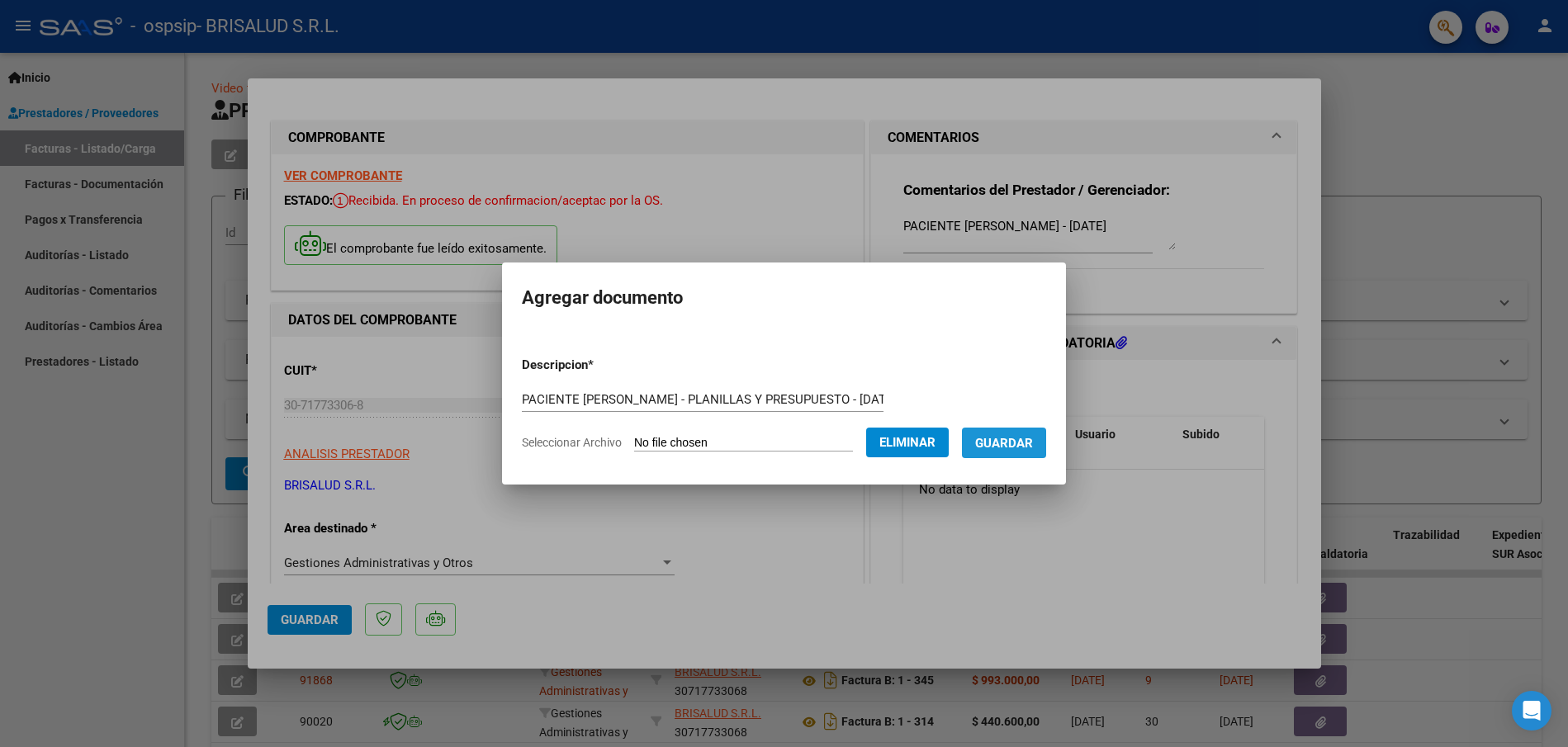
click at [1008, 443] on span "Guardar" at bounding box center [1004, 443] width 58 height 15
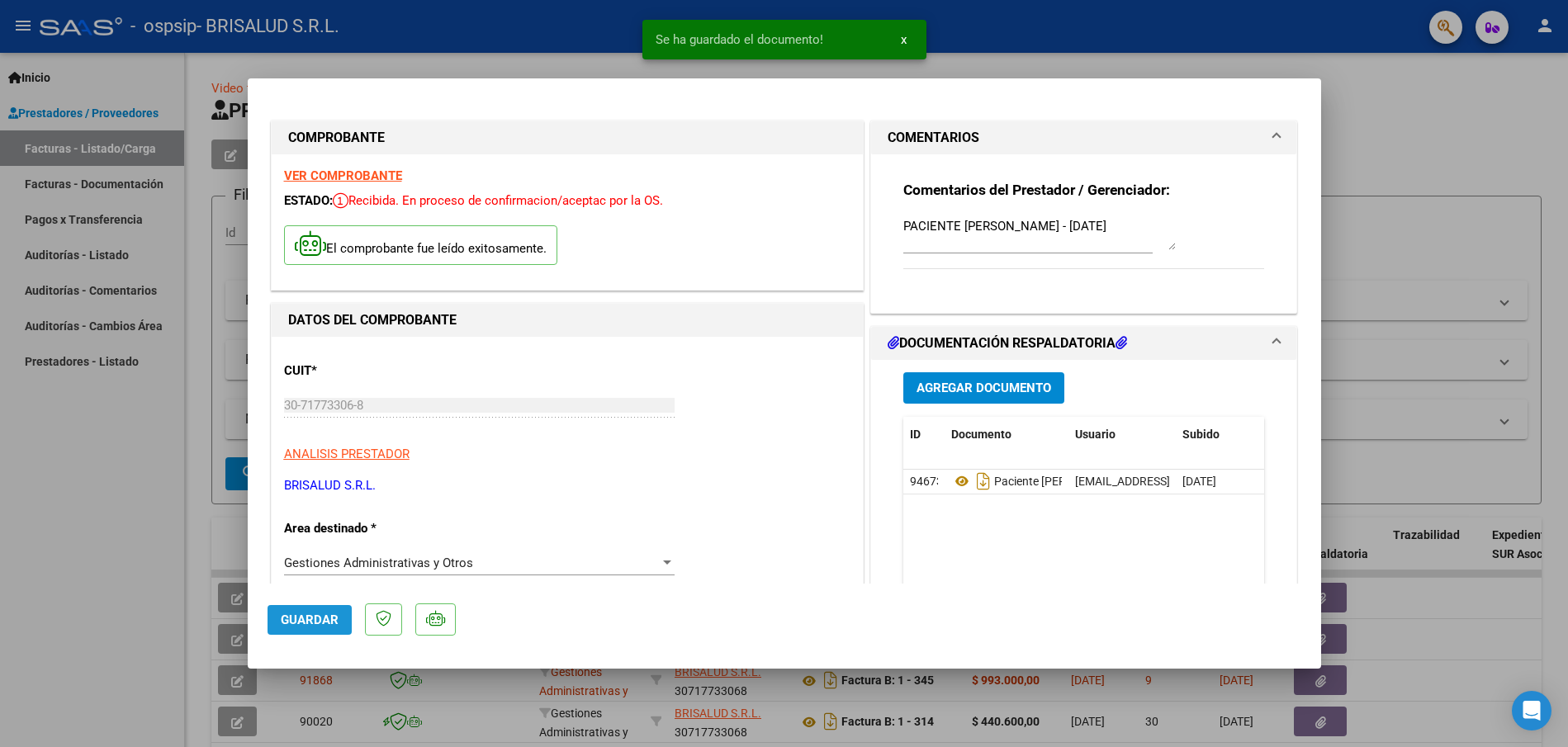
click at [316, 621] on span "Guardar" at bounding box center [310, 620] width 58 height 15
click at [383, 55] on div at bounding box center [784, 374] width 1568 height 747
type input "$ 0,00"
